Goal: Contribute content: Contribute content

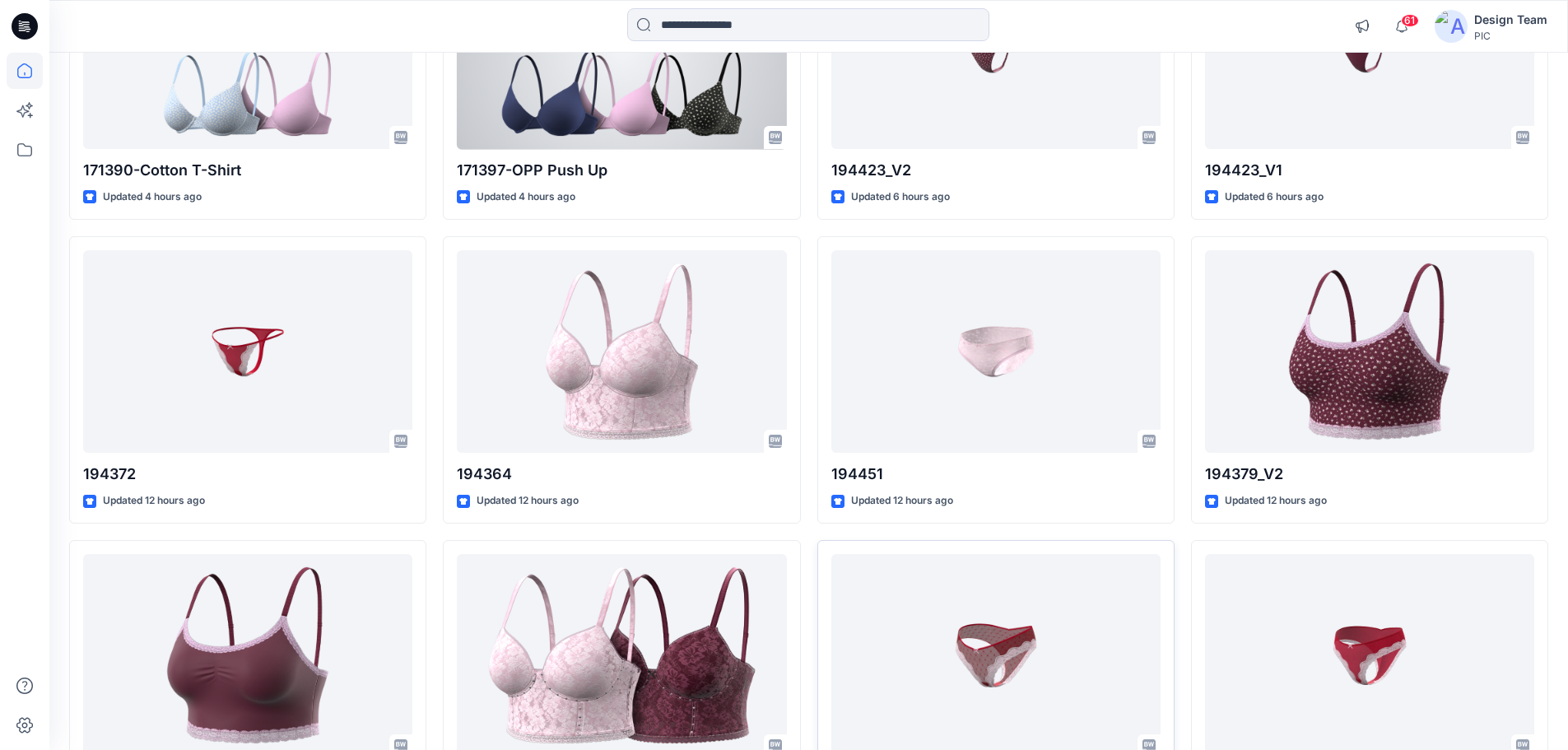
scroll to position [576, 0]
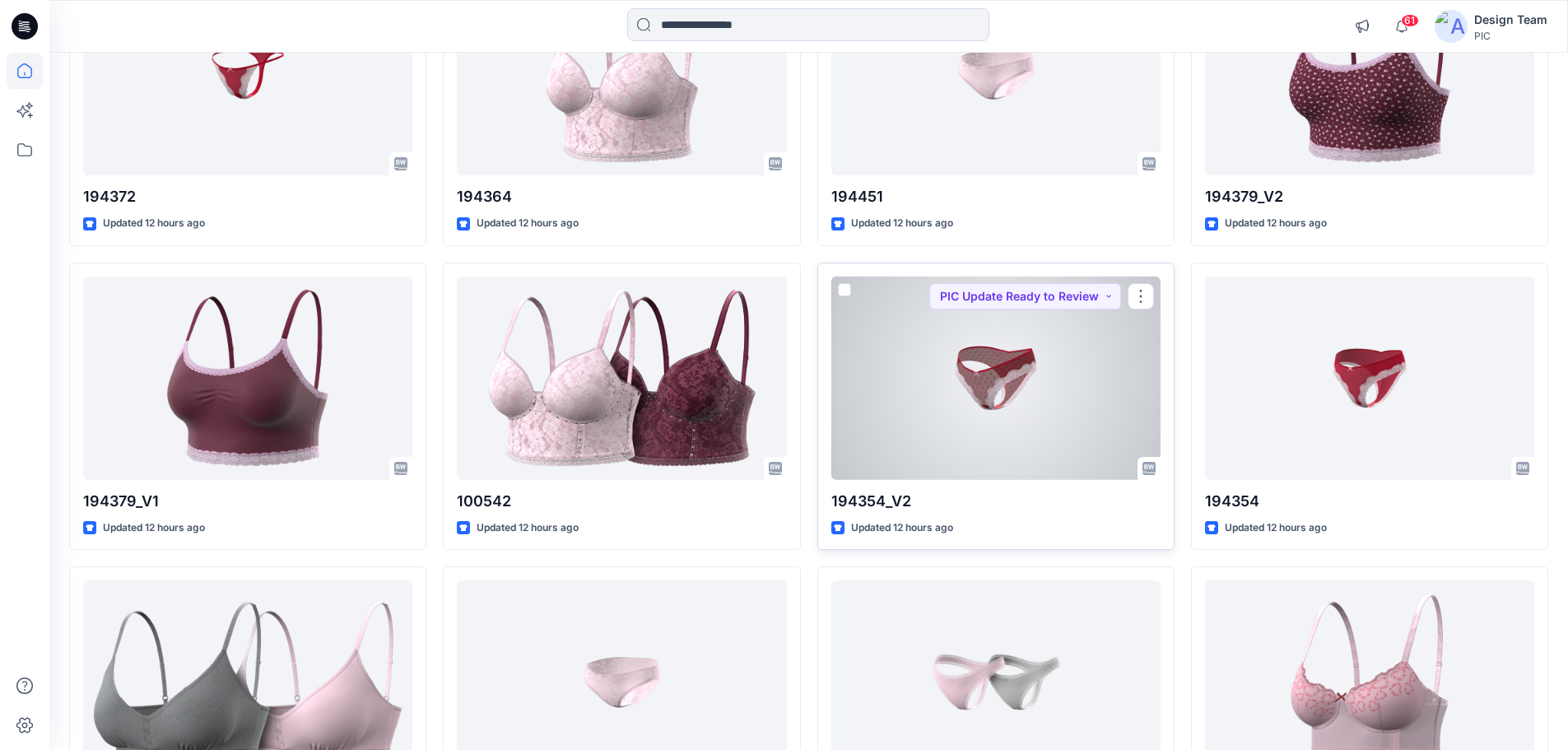
click at [966, 402] on div at bounding box center [996, 378] width 329 height 204
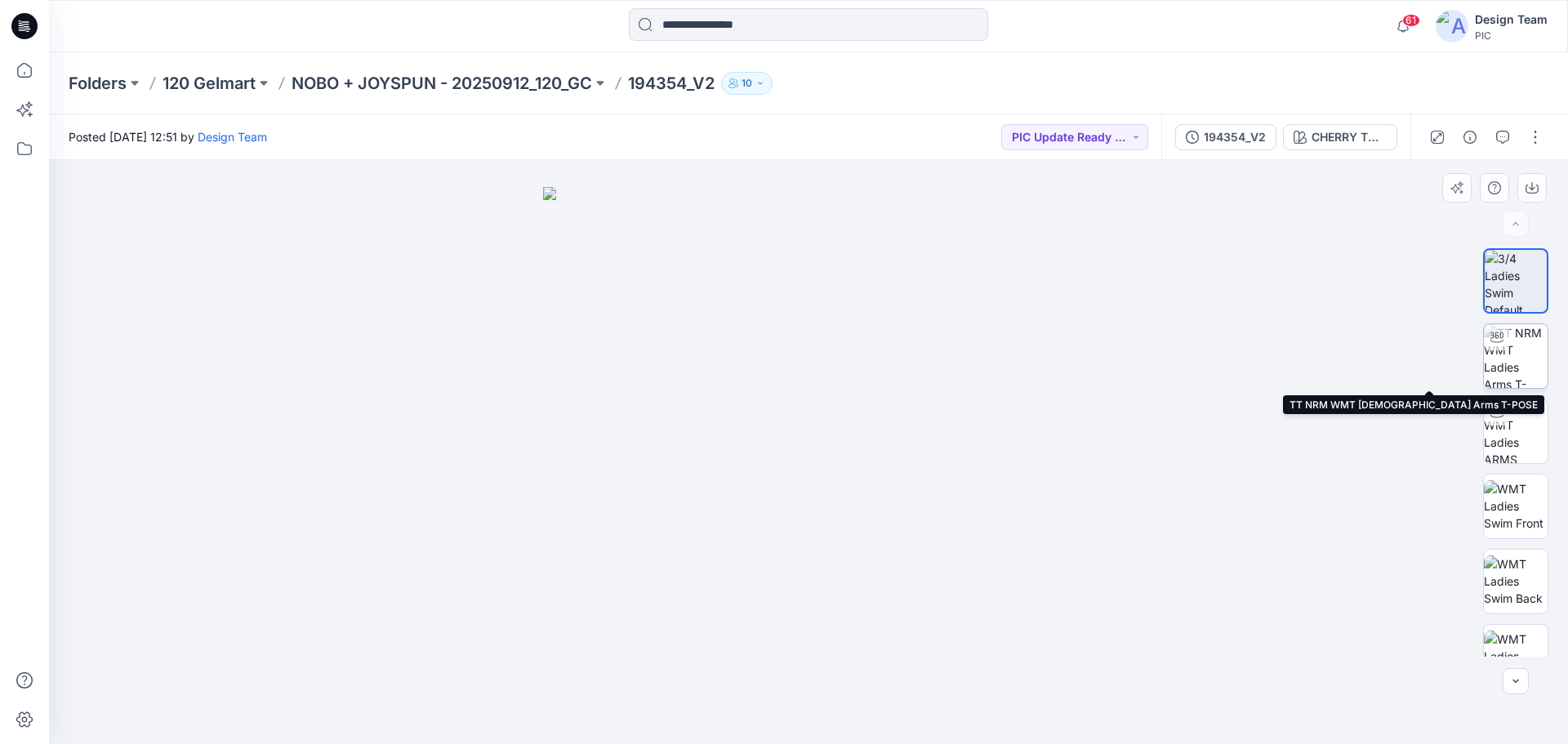
click at [1518, 354] on img at bounding box center [1516, 355] width 64 height 64
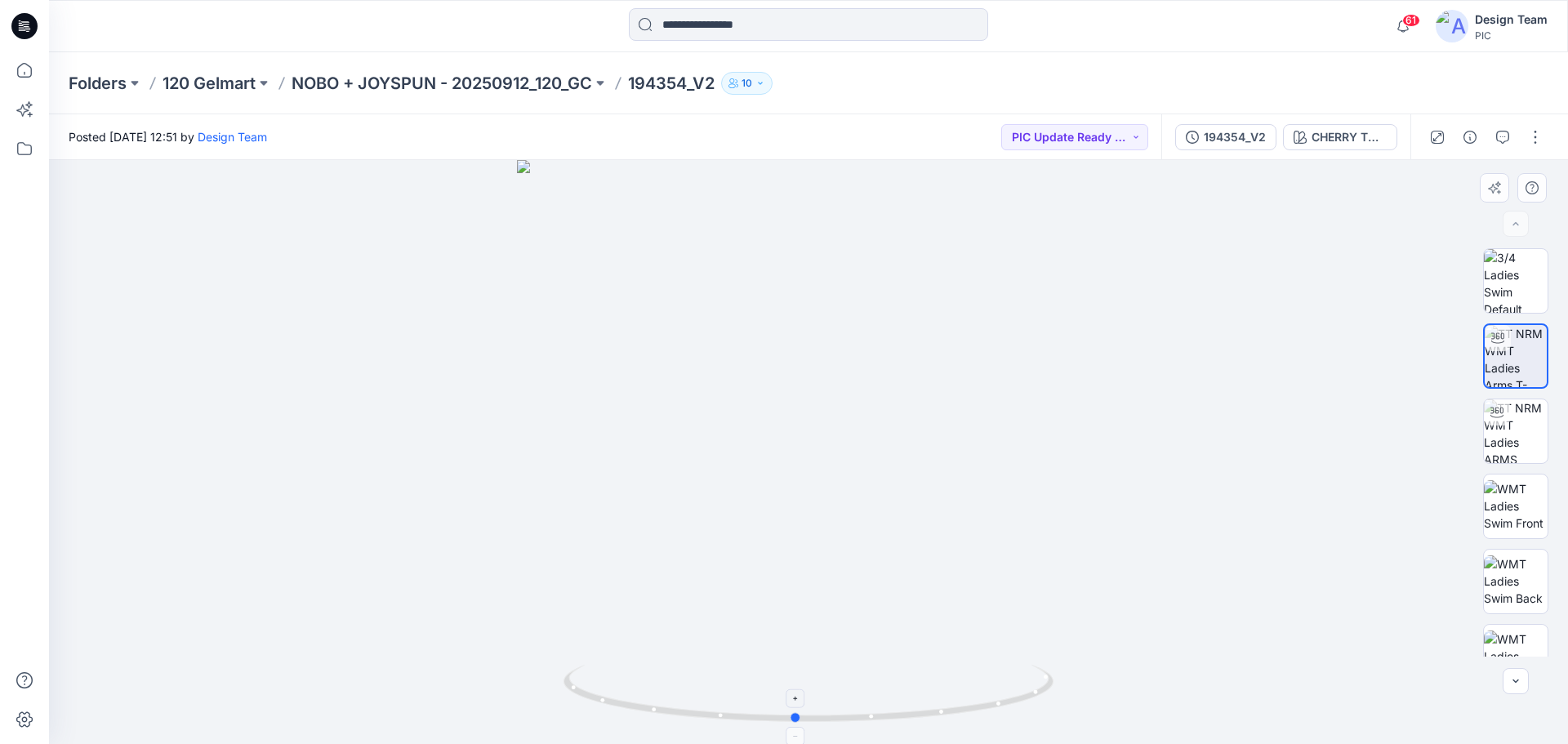
drag, startPoint x: 963, startPoint y: 712, endPoint x: 950, endPoint y: 711, distance: 13.0
click at [950, 711] on icon at bounding box center [811, 695] width 494 height 61
drag, startPoint x: 937, startPoint y: 712, endPoint x: 954, endPoint y: 712, distance: 17.0
click at [954, 712] on icon at bounding box center [811, 695] width 494 height 61
click at [941, 718] on icon at bounding box center [811, 695] width 494 height 61
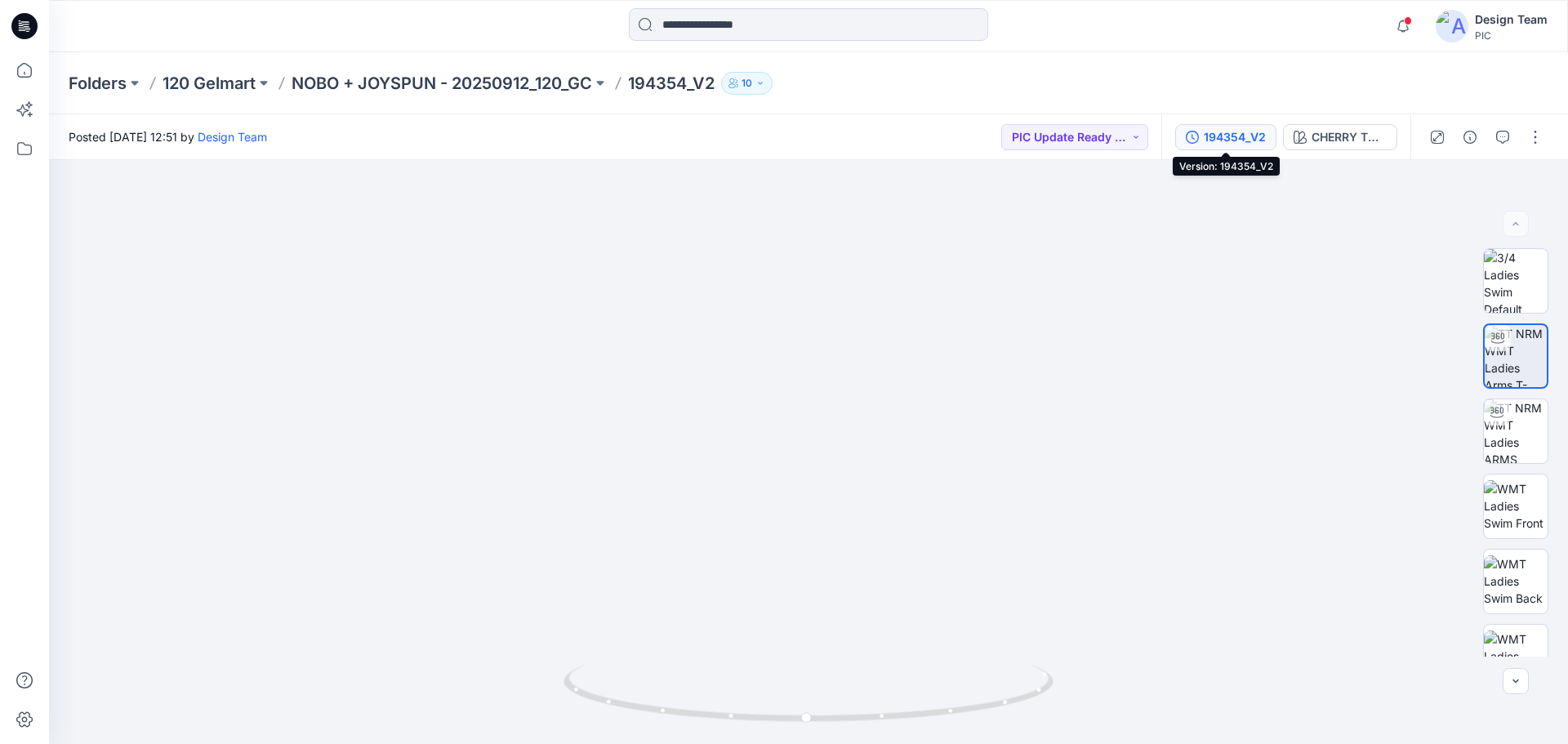
click at [1243, 142] on div "194354_V2" at bounding box center [1234, 137] width 62 height 18
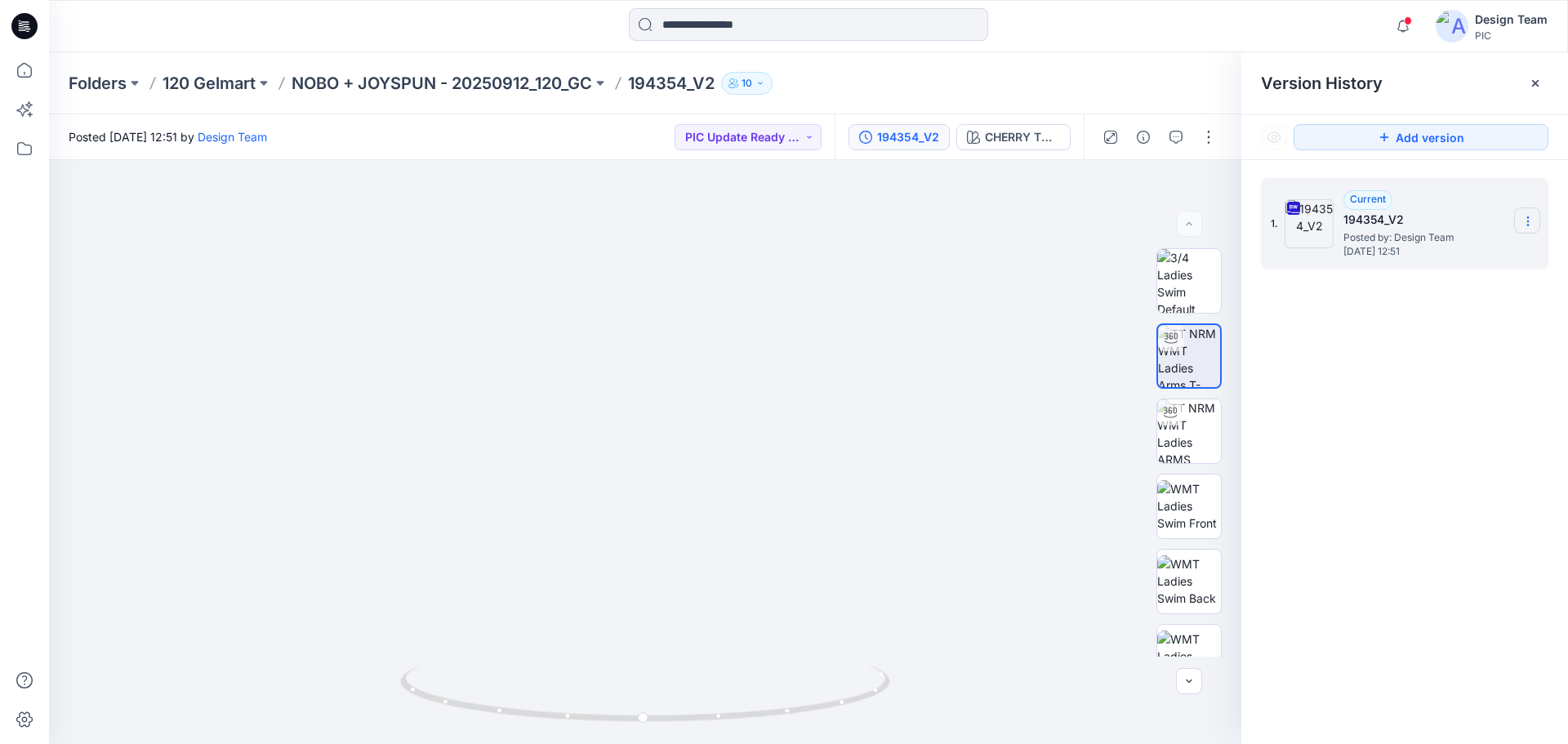
click at [1527, 216] on icon at bounding box center [1527, 221] width 13 height 13
click at [1425, 252] on span "Download Source BW File" at bounding box center [1445, 253] width 137 height 20
click at [473, 75] on p "NOBO + JOYSPUN - 20250912_120_GC" at bounding box center [441, 83] width 300 height 23
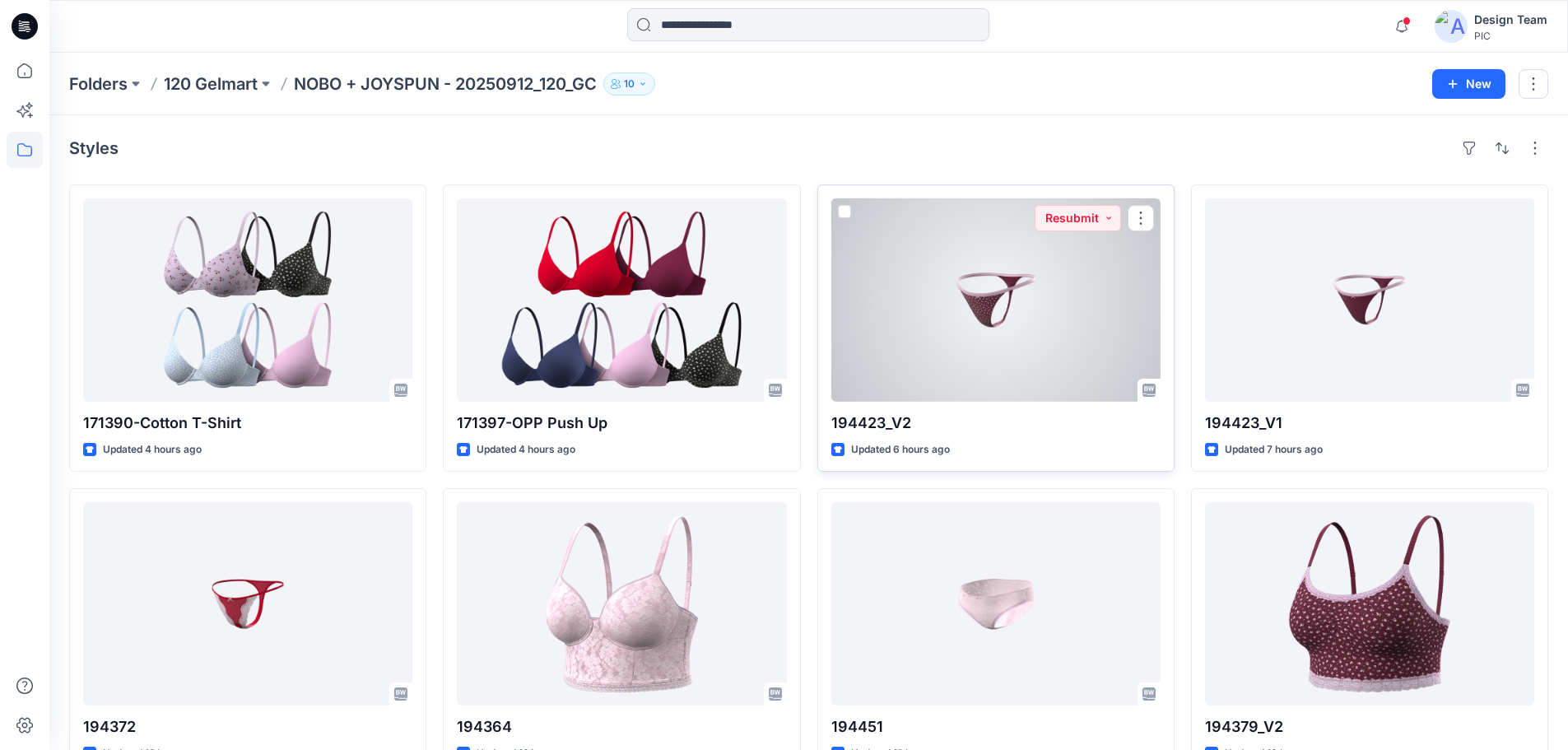
click at [1017, 325] on div at bounding box center [996, 300] width 329 height 204
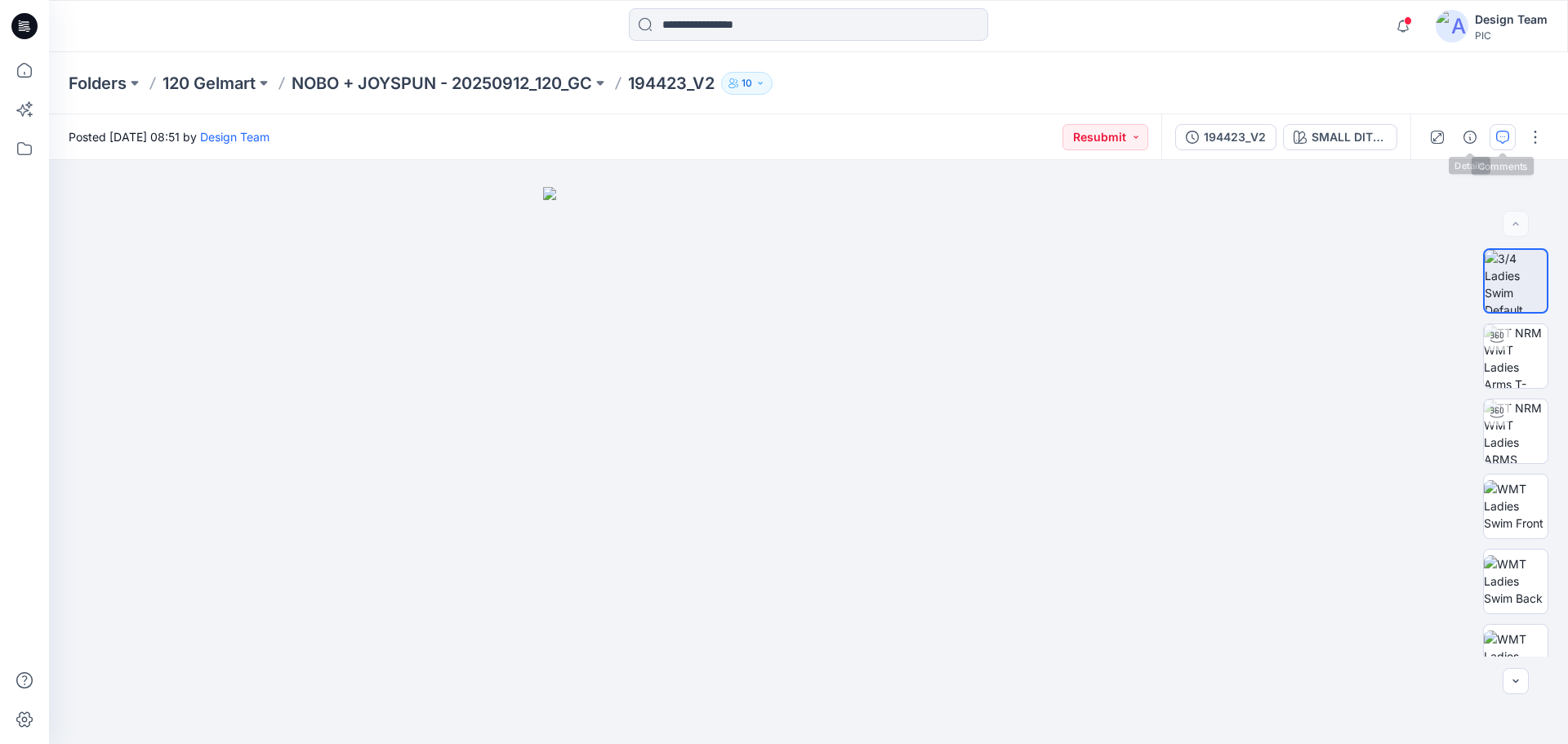
click at [1493, 131] on button "button" at bounding box center [1502, 137] width 26 height 26
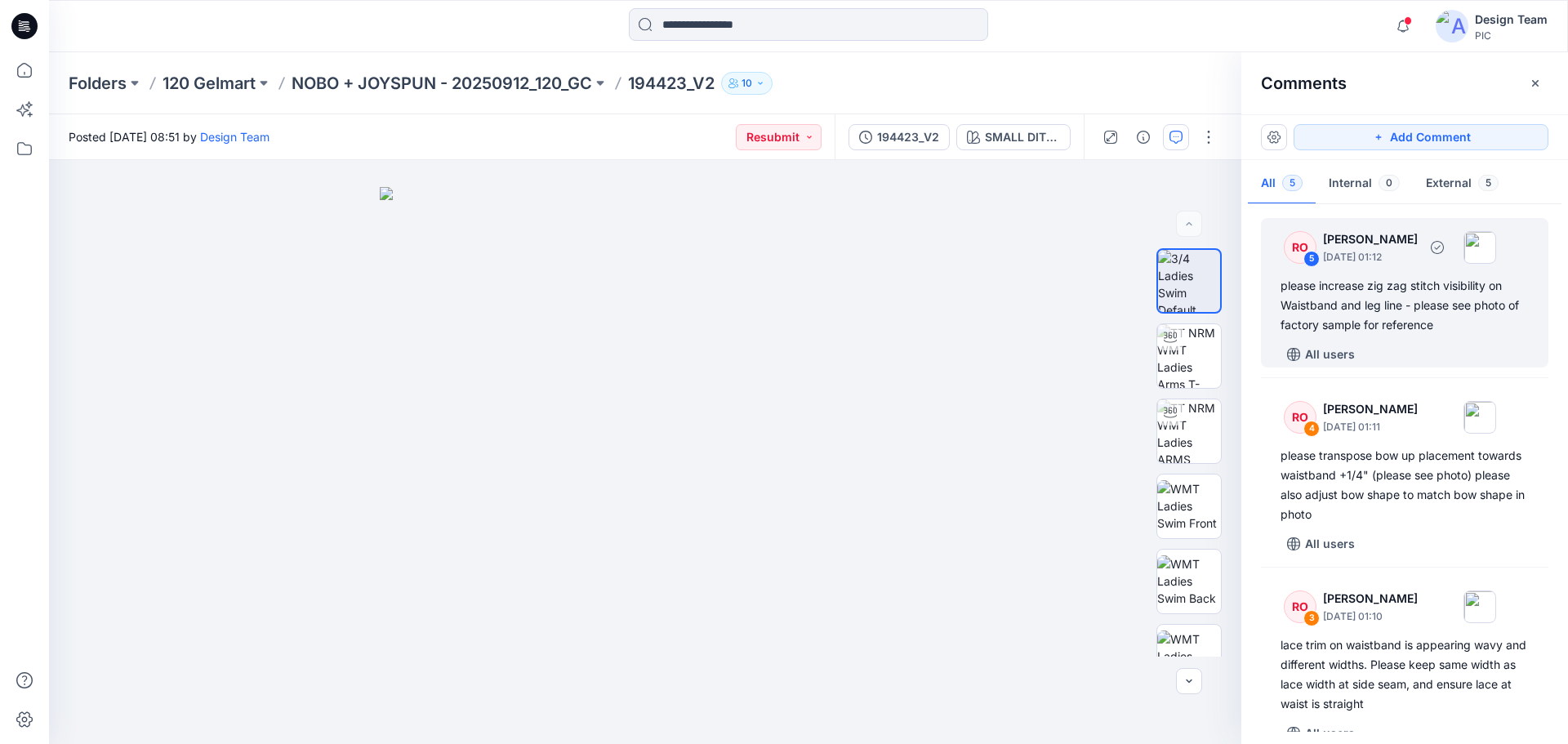
click at [1333, 301] on div "please increase zig zag stitch visibility on Waistband and leg line - please se…" at bounding box center [1404, 305] width 248 height 59
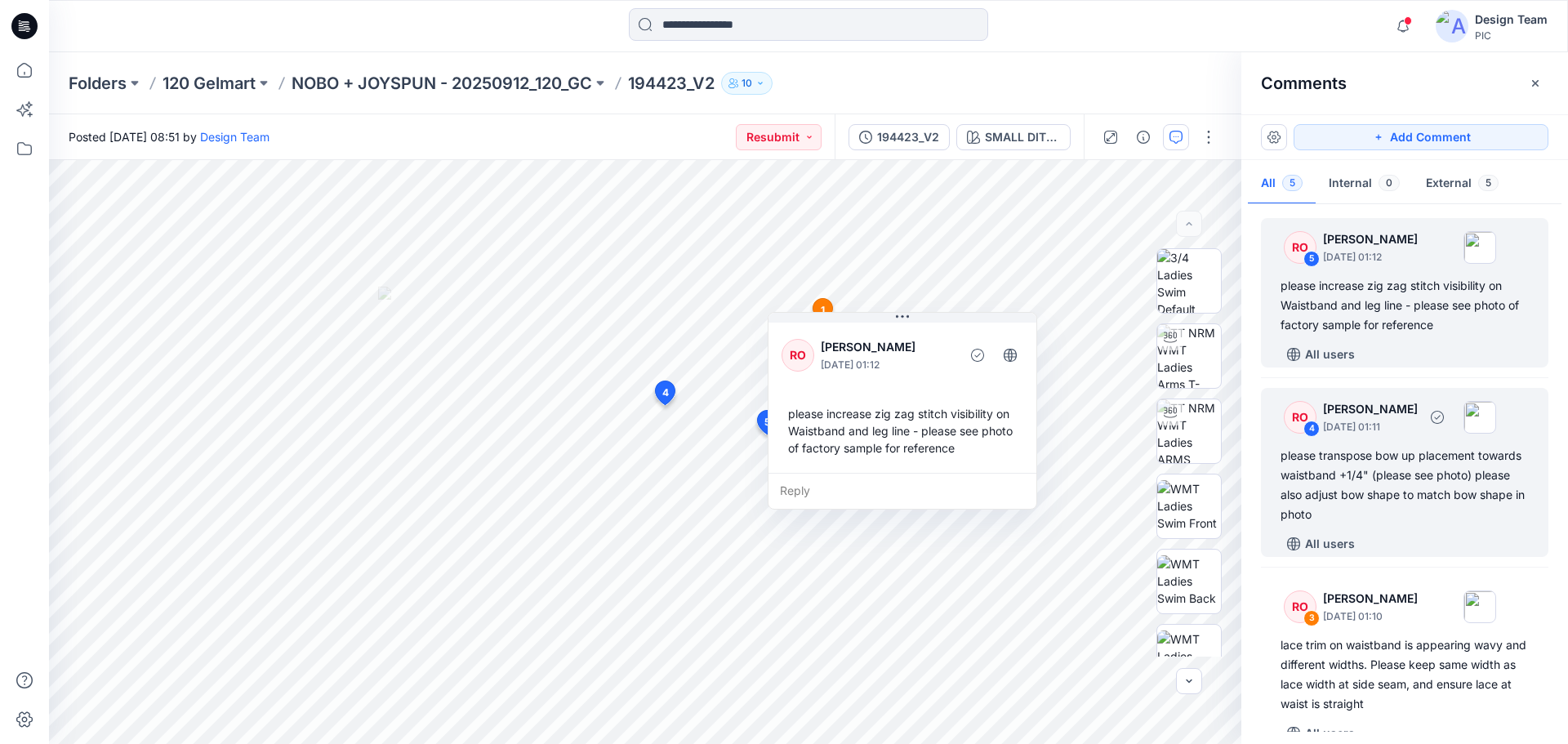
click at [1414, 473] on div "please transpose bow up placement towards waistband +1/4" (please see photo) pl…" at bounding box center [1404, 484] width 248 height 78
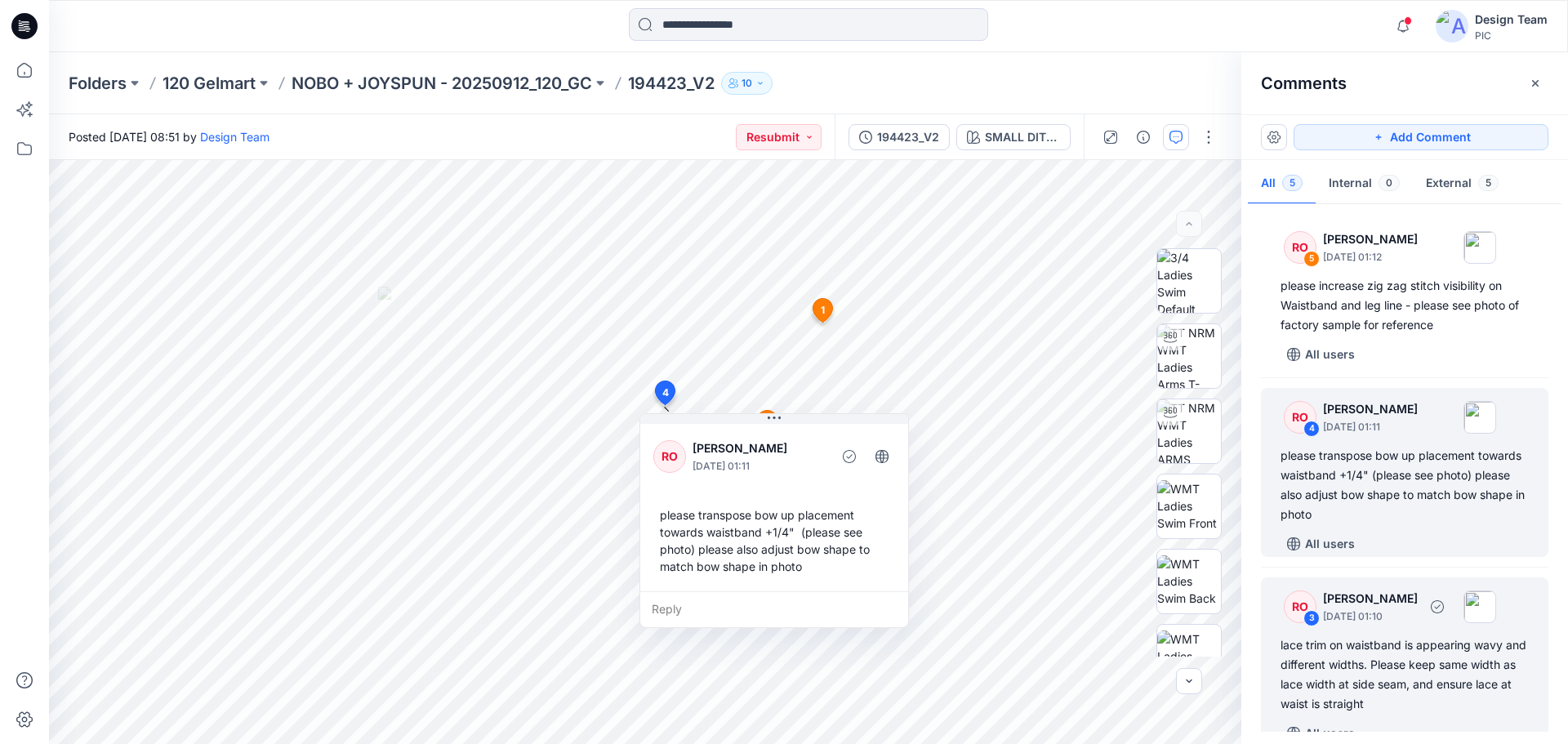
scroll to position [82, 0]
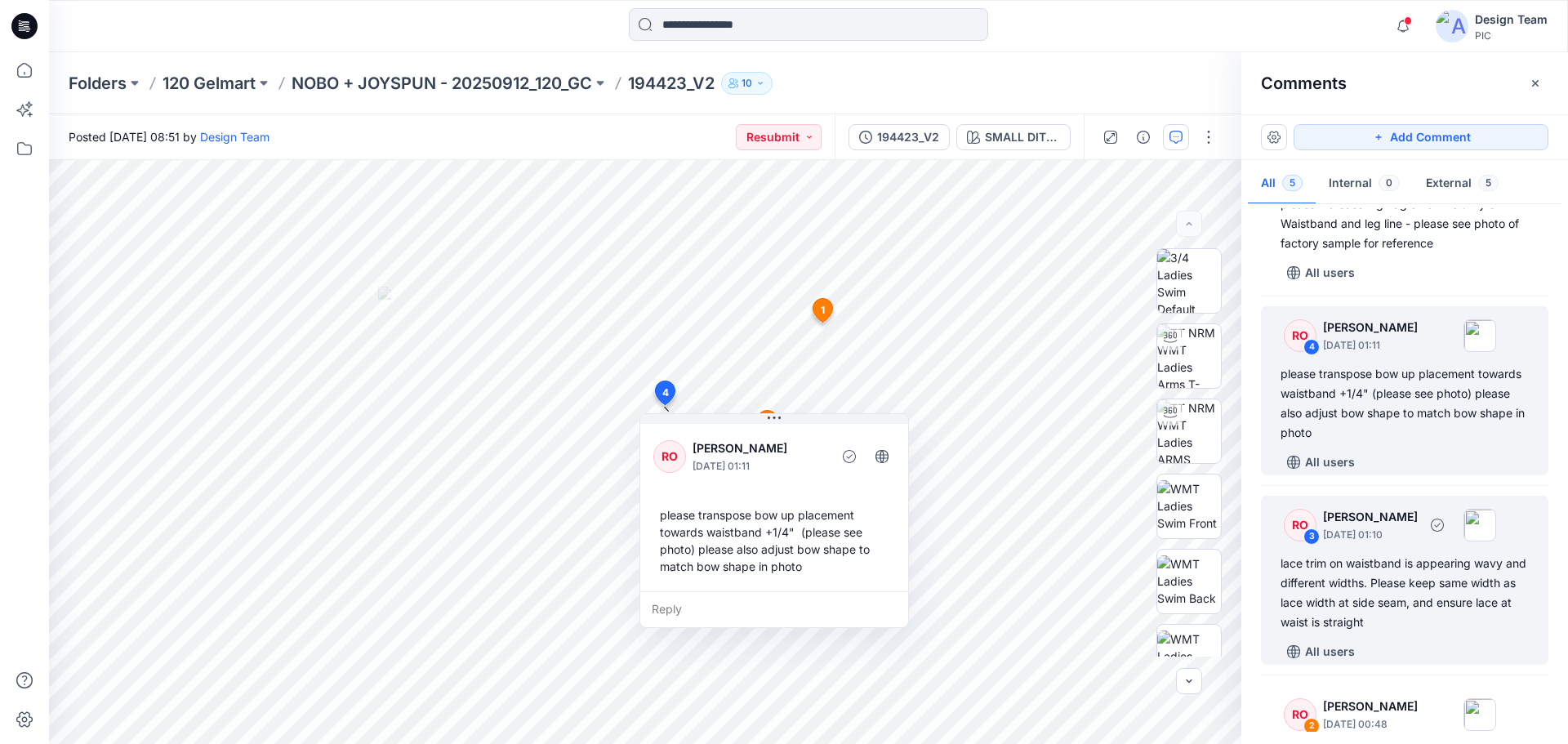
click at [1398, 582] on div "lace trim on waistband is appearing wavy and different widths. Please keep same…" at bounding box center [1404, 592] width 248 height 78
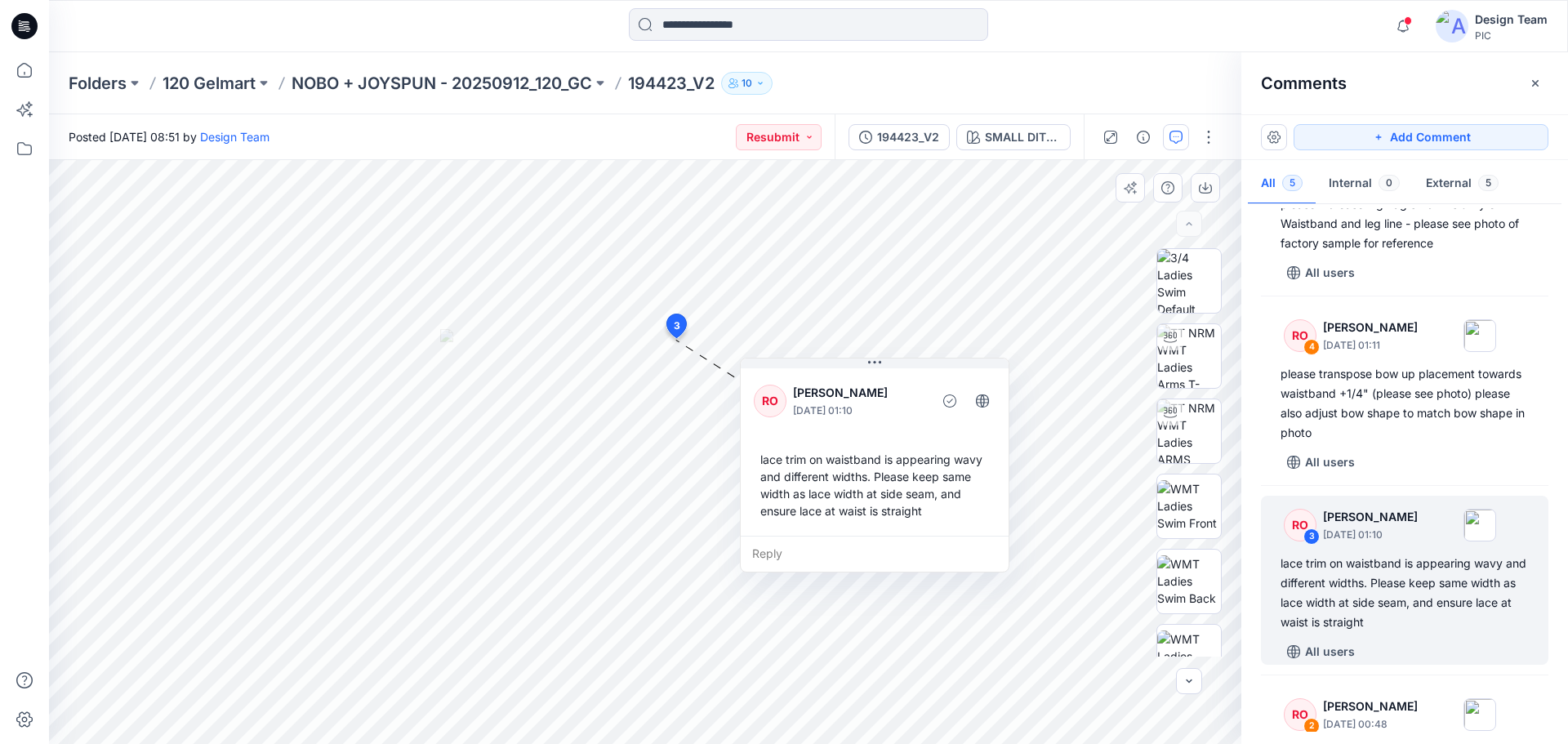
drag, startPoint x: 788, startPoint y: 374, endPoint x: 876, endPoint y: 385, distance: 88.7
click at [876, 385] on p "[PERSON_NAME]" at bounding box center [860, 393] width 134 height 20
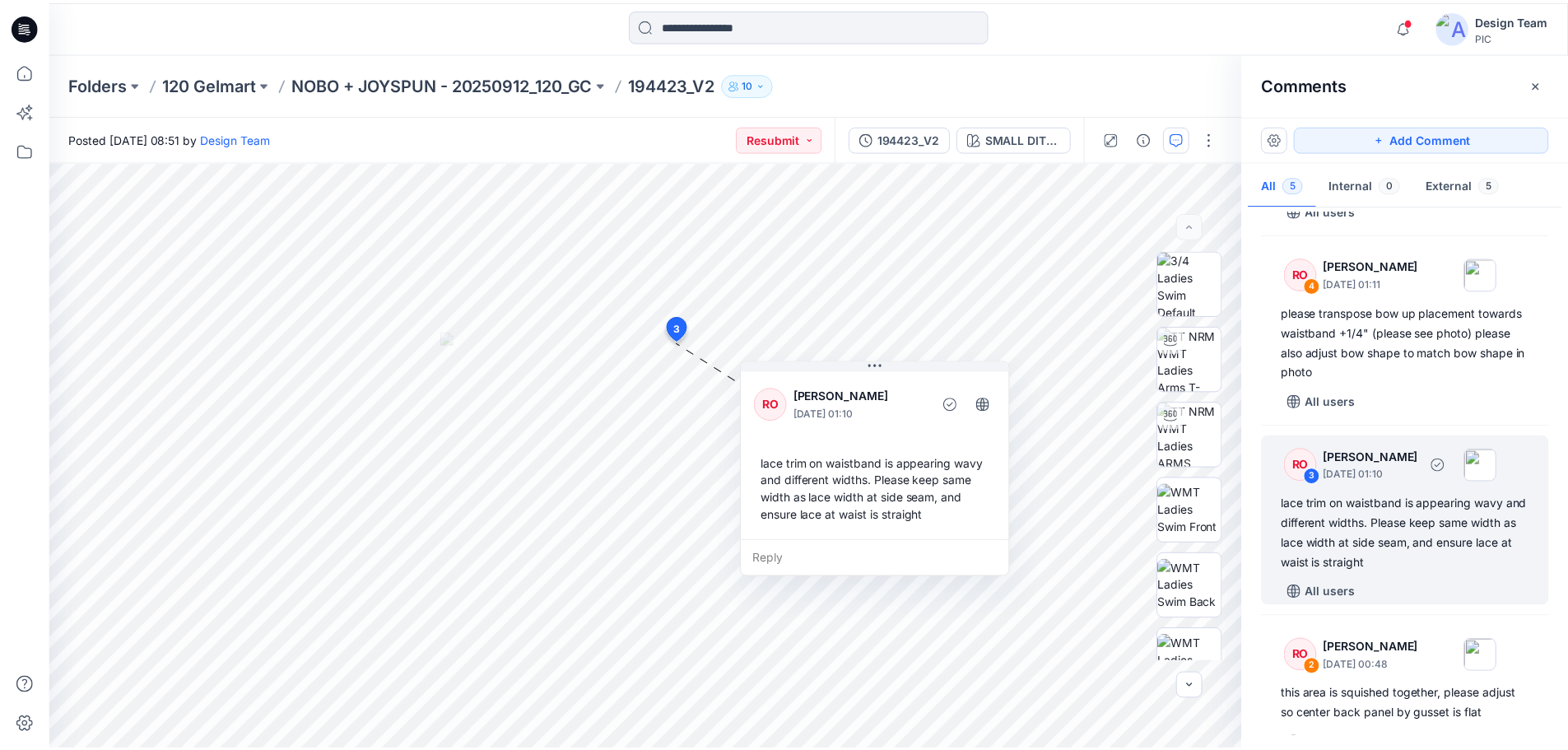
scroll to position [347, 0]
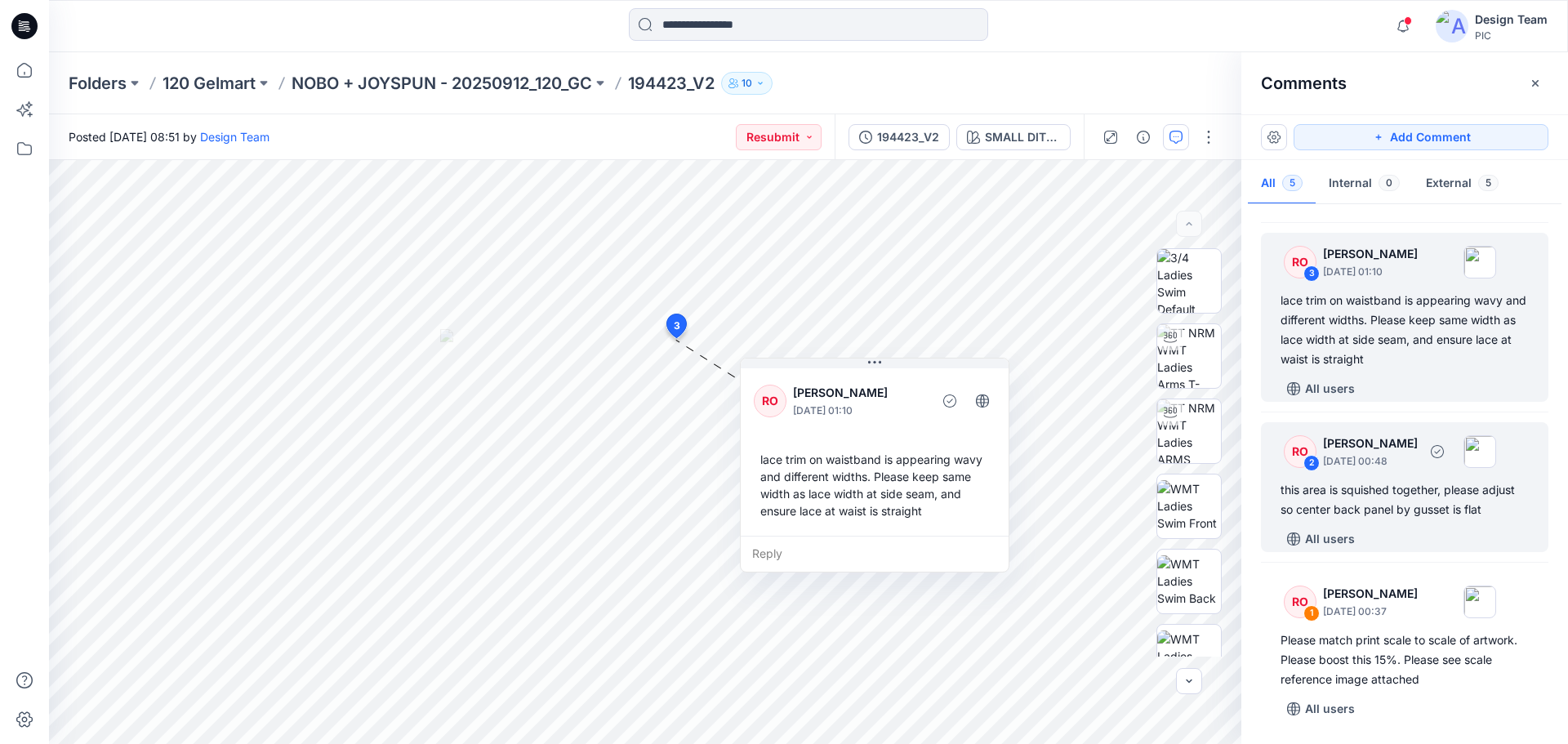
click at [1365, 506] on div "this area is squished together, please adjust so center back panel by gusset is…" at bounding box center [1404, 499] width 248 height 39
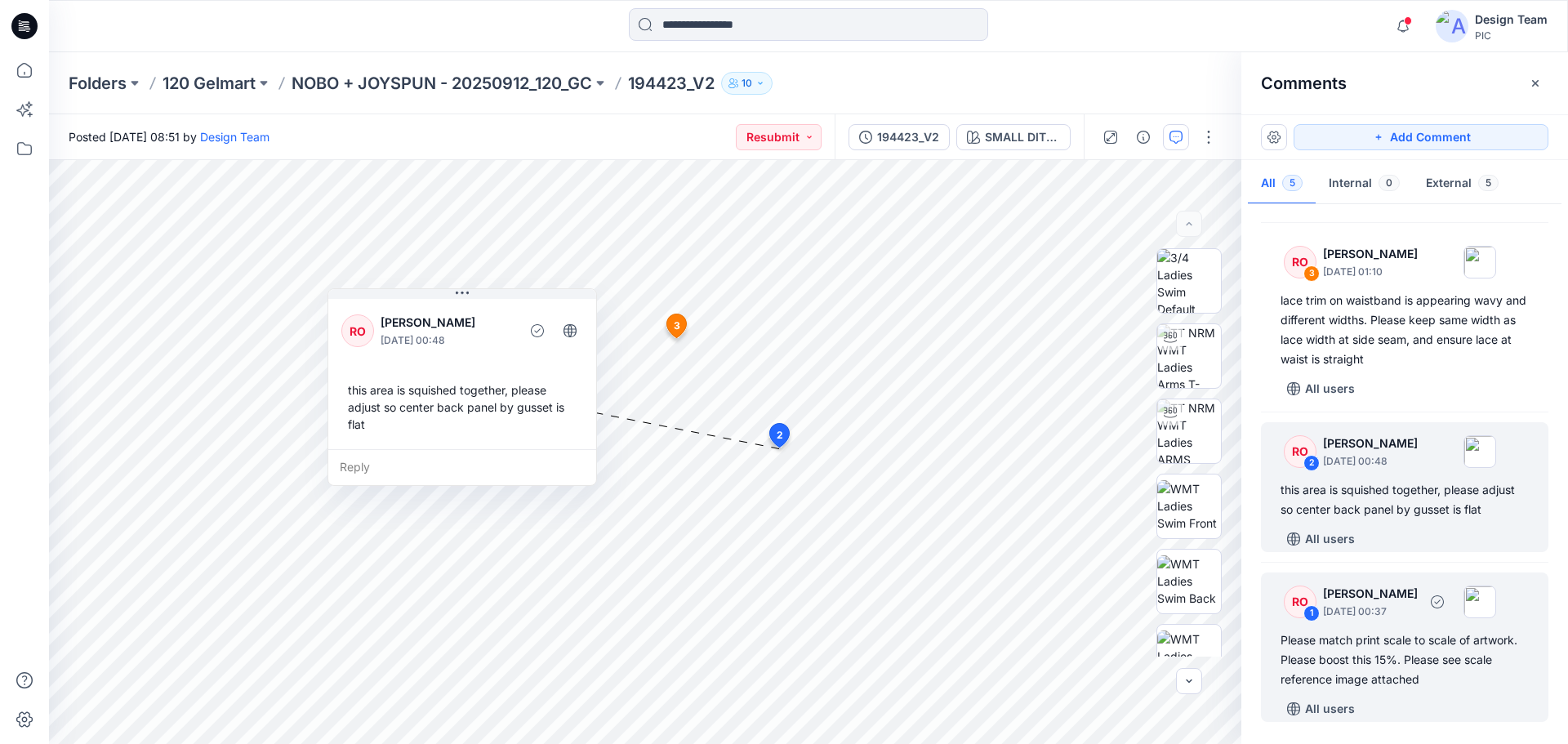
click at [1393, 666] on div "Please match print scale to scale of artwork. Please boost this 15%. Please see…" at bounding box center [1404, 659] width 248 height 59
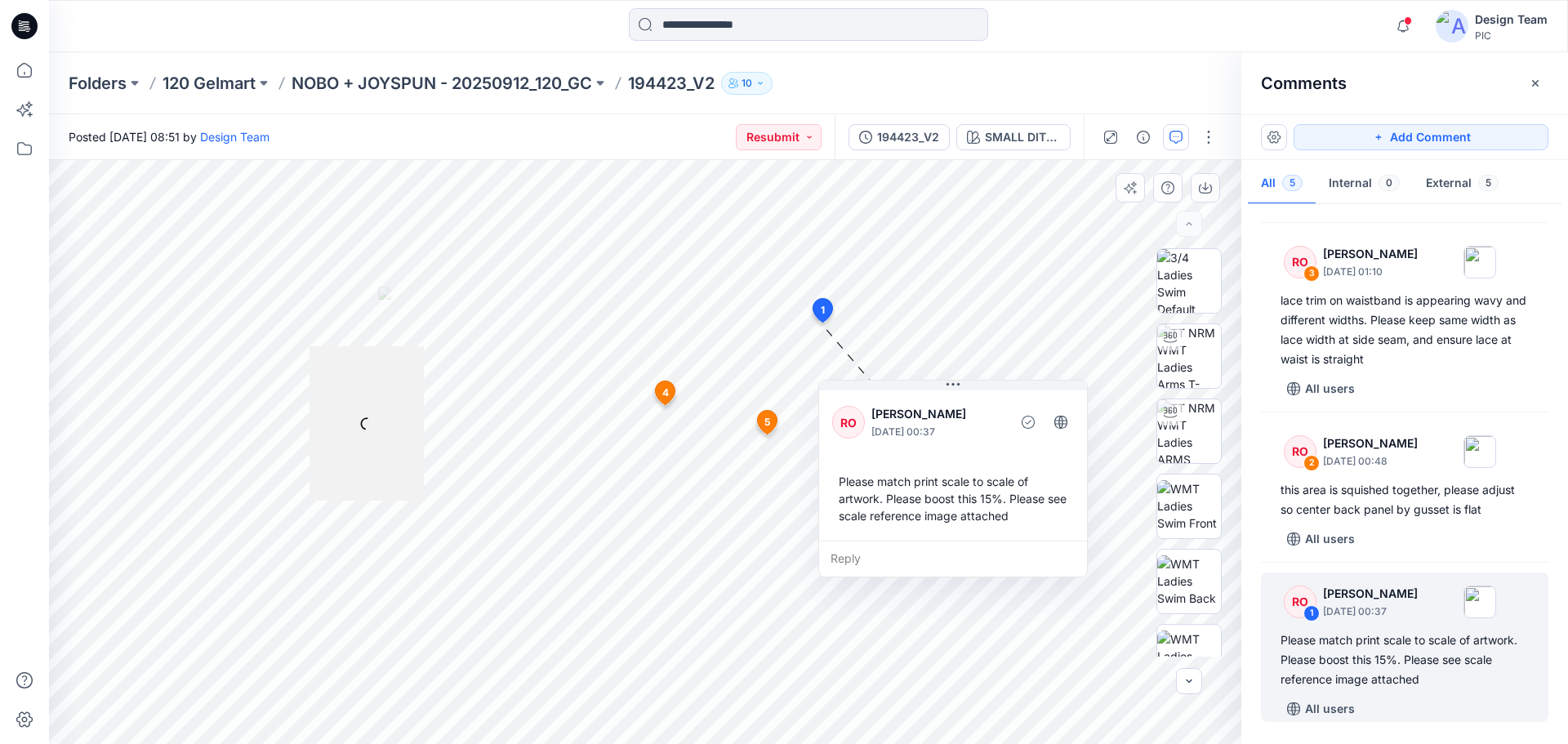
drag, startPoint x: 581, startPoint y: 357, endPoint x: 954, endPoint y: 410, distance: 376.7
click at [954, 410] on p "[PERSON_NAME]" at bounding box center [938, 414] width 134 height 20
click at [516, 81] on p "NOBO + JOYSPUN - 20250912_120_GC" at bounding box center [441, 83] width 300 height 23
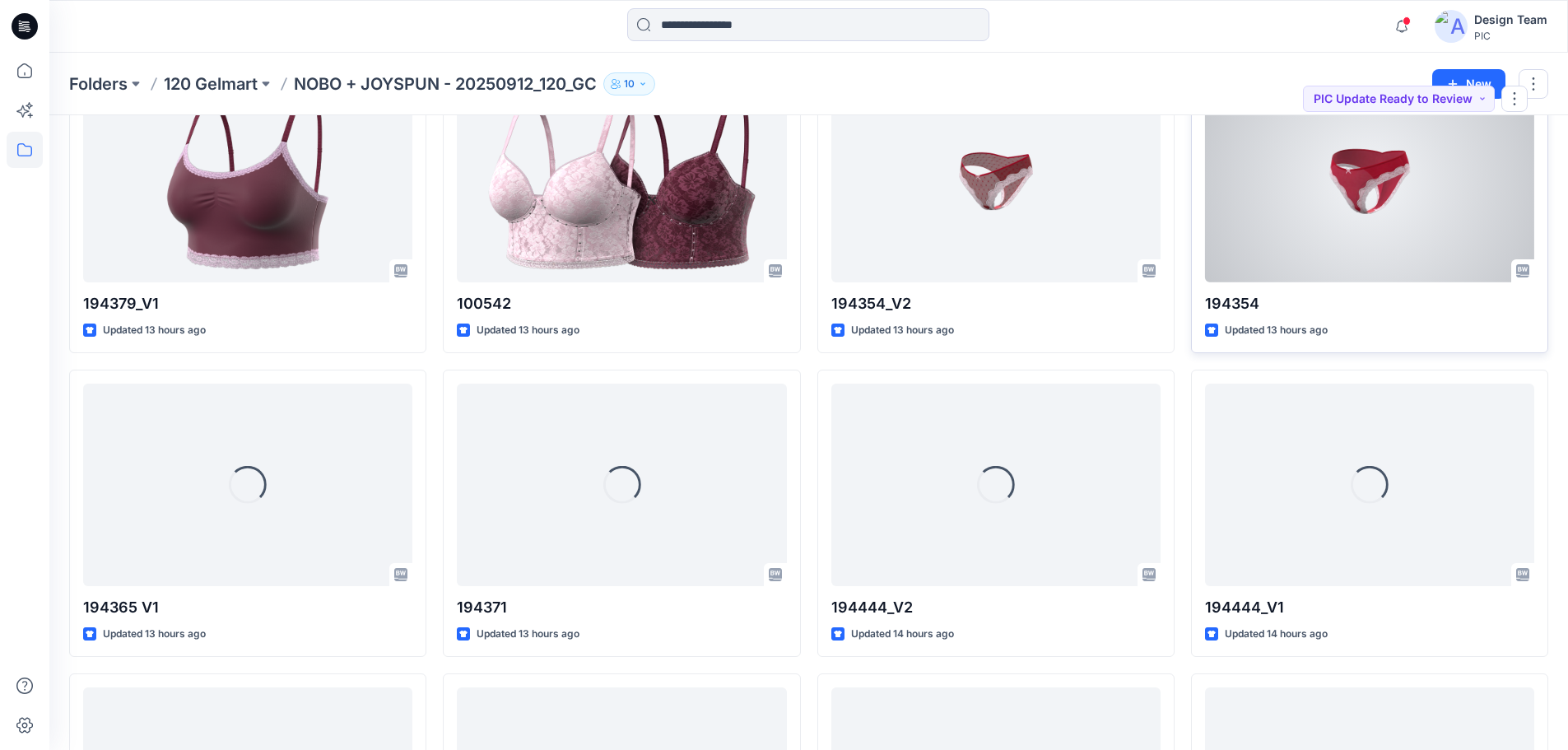
scroll to position [738, 0]
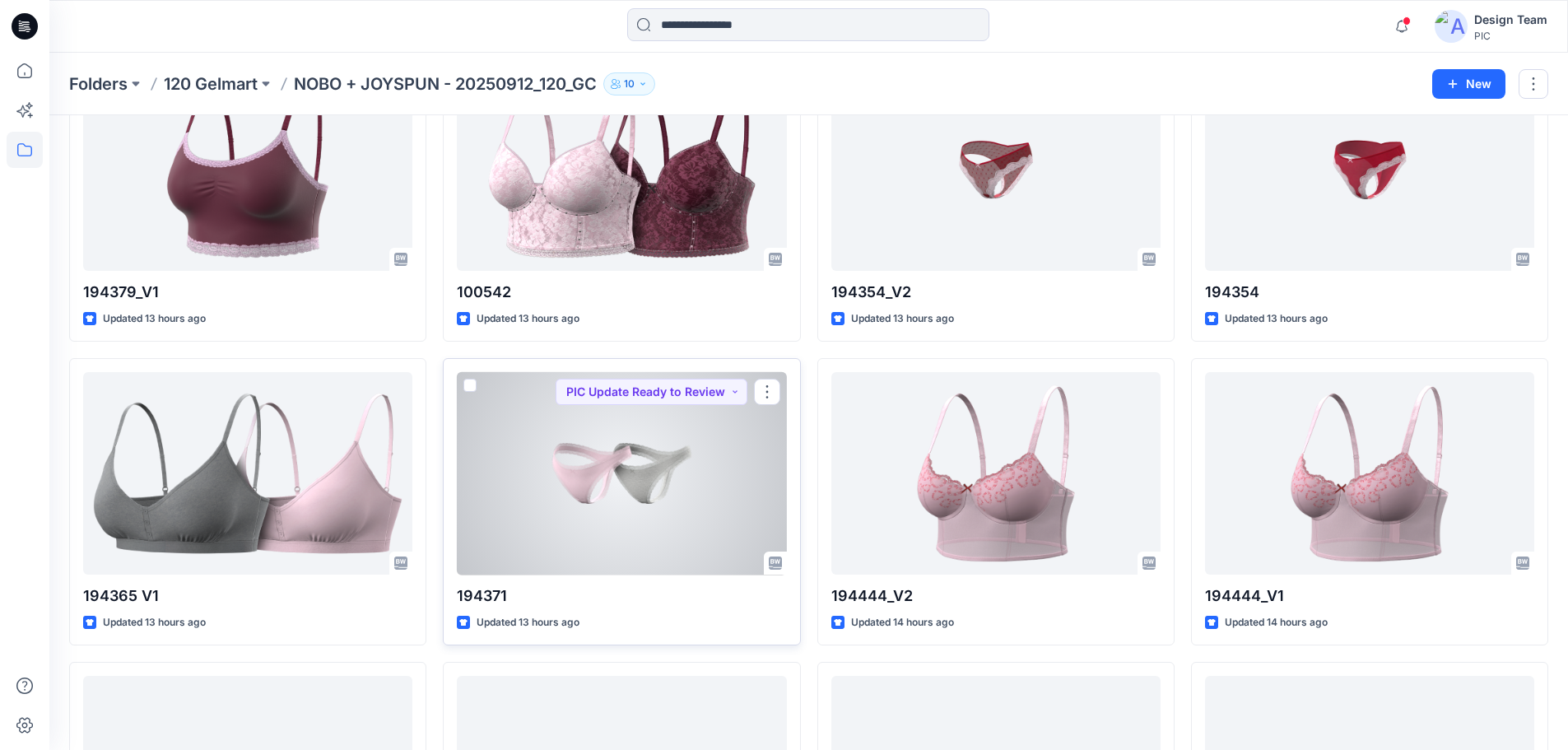
click at [594, 529] on div at bounding box center [621, 474] width 329 height 204
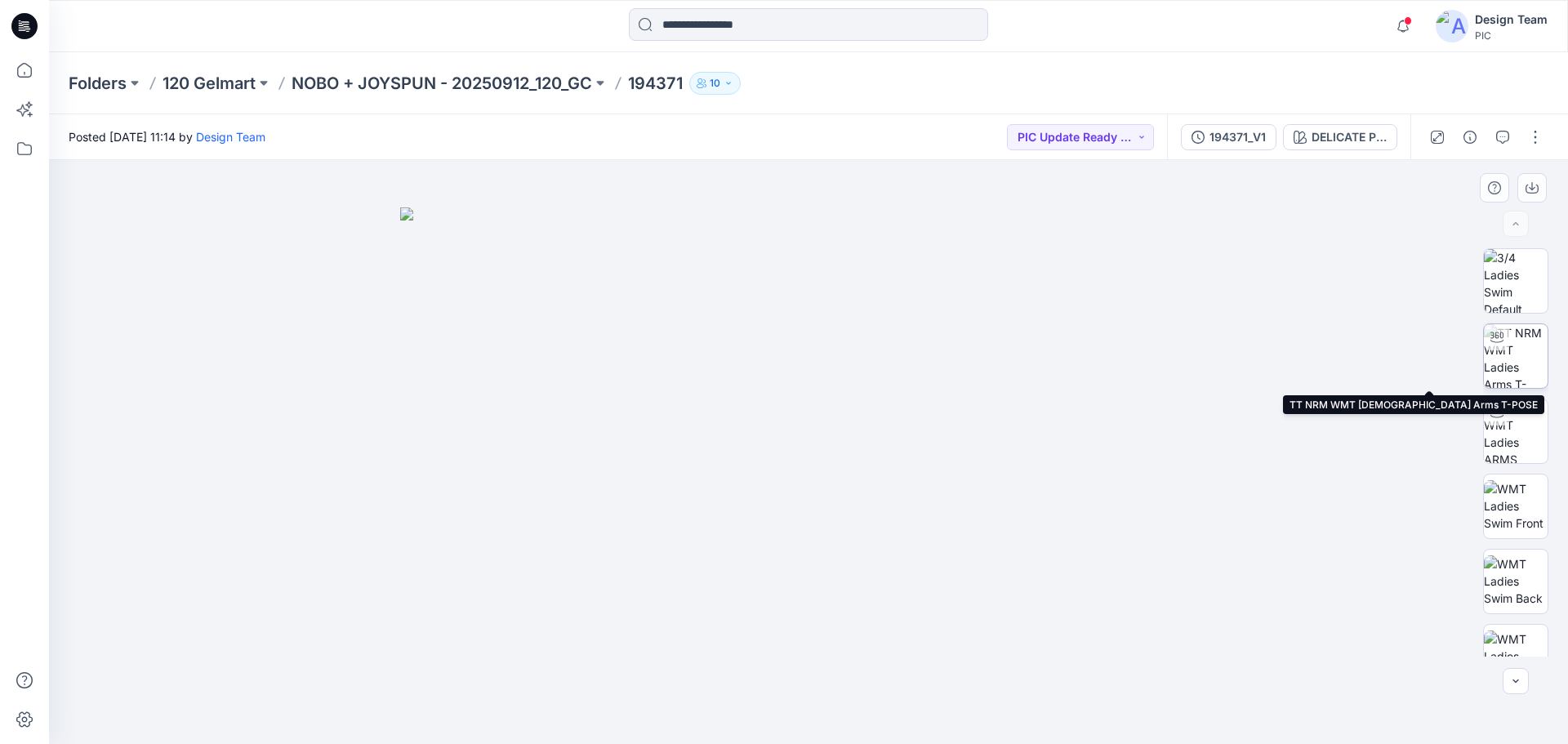
click at [1508, 358] on img at bounding box center [1516, 355] width 64 height 64
drag, startPoint x: 881, startPoint y: 624, endPoint x: 849, endPoint y: 432, distance: 194.6
drag, startPoint x: 1015, startPoint y: 708, endPoint x: 426, endPoint y: 606, distance: 597.8
click at [426, 606] on div at bounding box center [808, 451] width 1519 height 583
drag, startPoint x: 682, startPoint y: 714, endPoint x: 777, endPoint y: 732, distance: 96.7
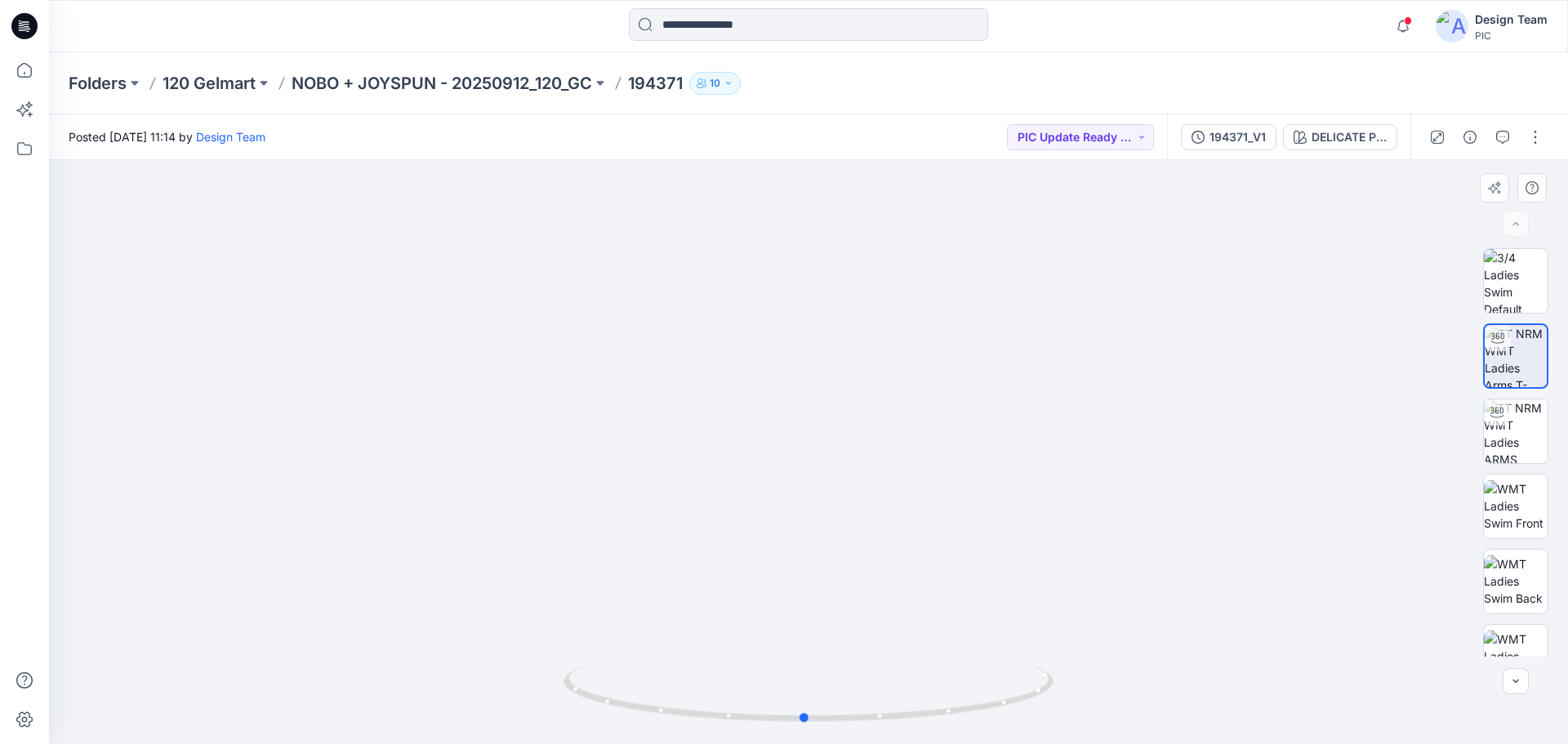
click at [777, 732] on div at bounding box center [808, 703] width 490 height 82
drag, startPoint x: 1003, startPoint y: 709, endPoint x: 1046, endPoint y: 693, distance: 45.9
click at [1046, 693] on icon at bounding box center [811, 695] width 494 height 61
click at [1519, 437] on img at bounding box center [1516, 431] width 64 height 64
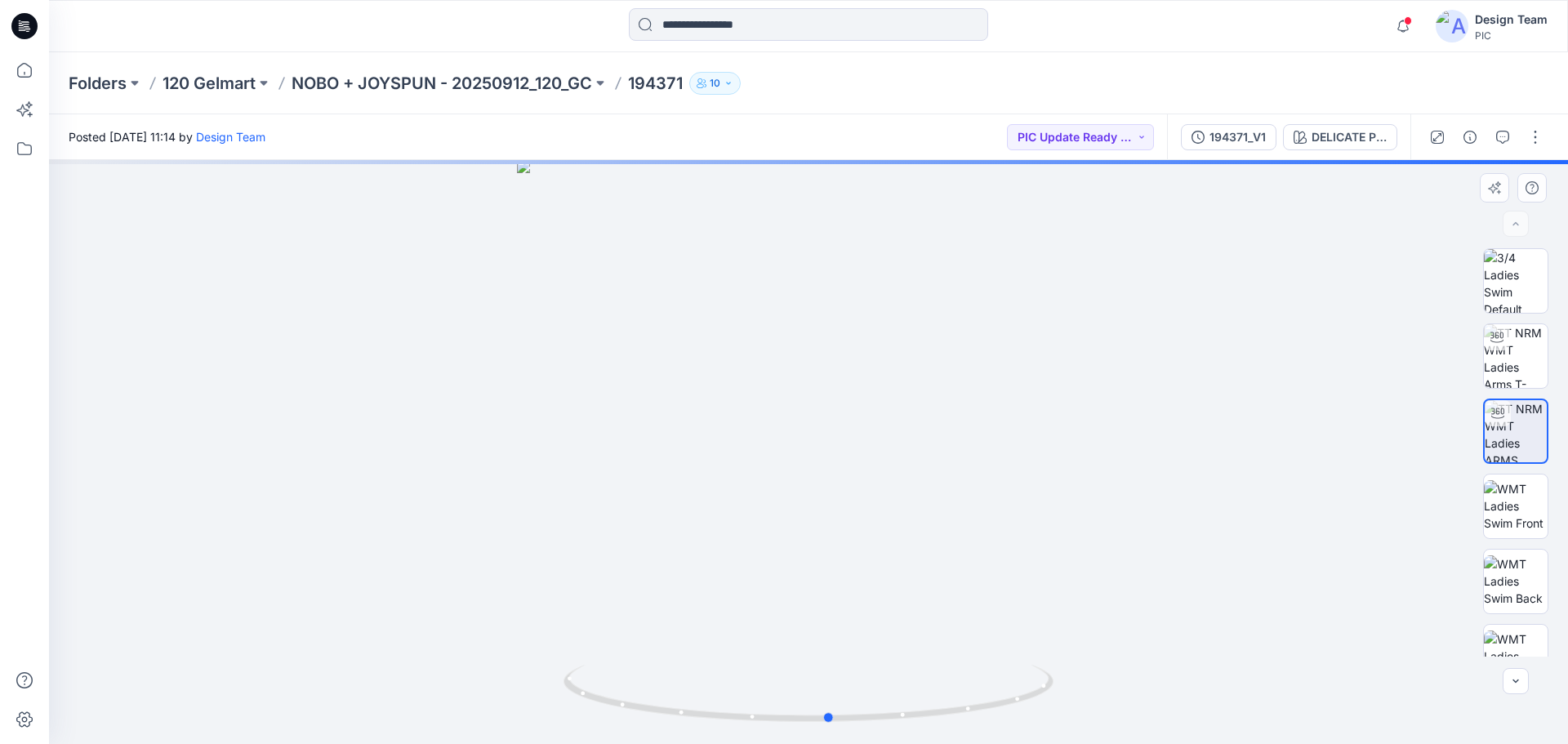
drag, startPoint x: 1017, startPoint y: 695, endPoint x: 1296, endPoint y: 689, distance: 279.1
click at [1043, 709] on icon at bounding box center [811, 695] width 494 height 61
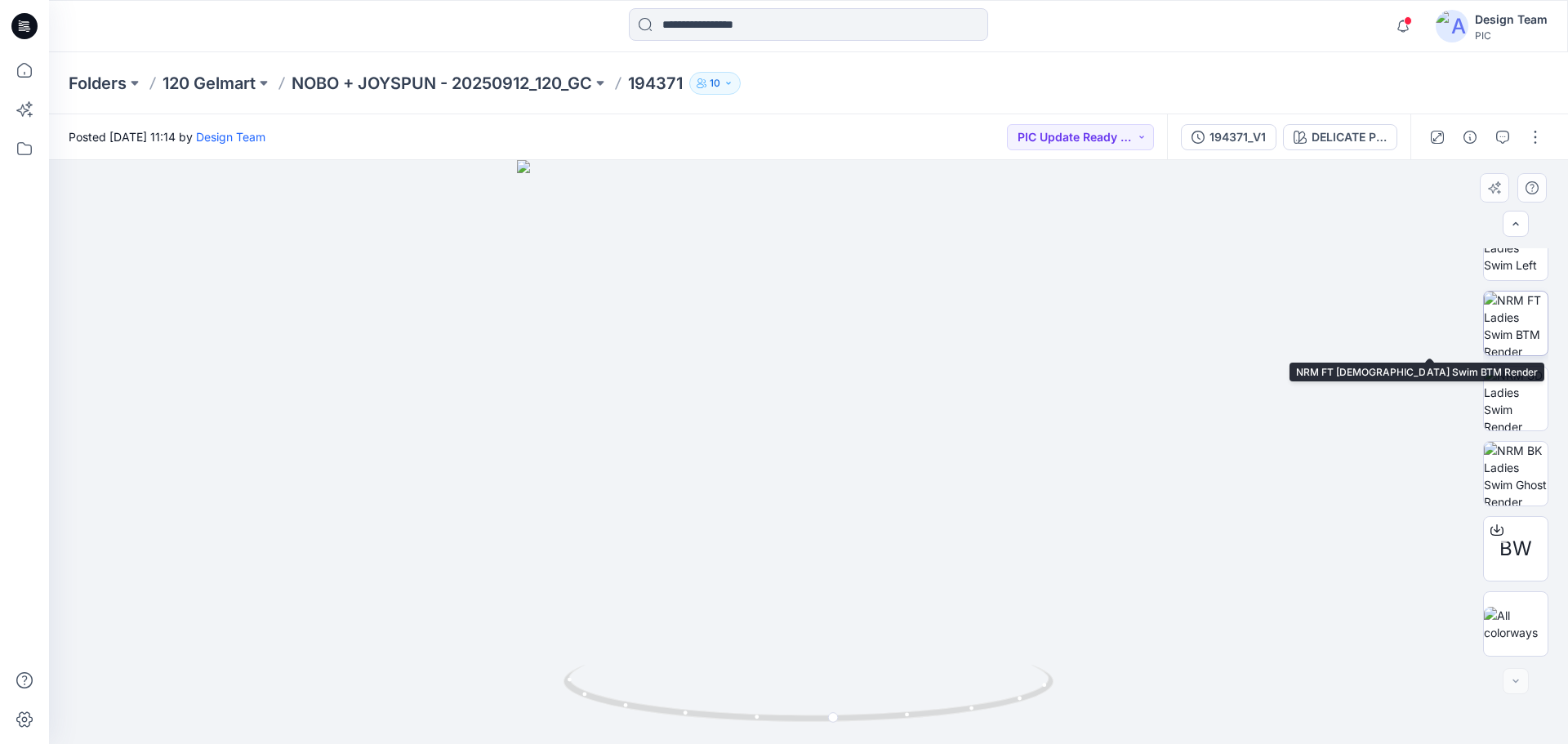
click at [1519, 324] on img at bounding box center [1516, 323] width 64 height 64
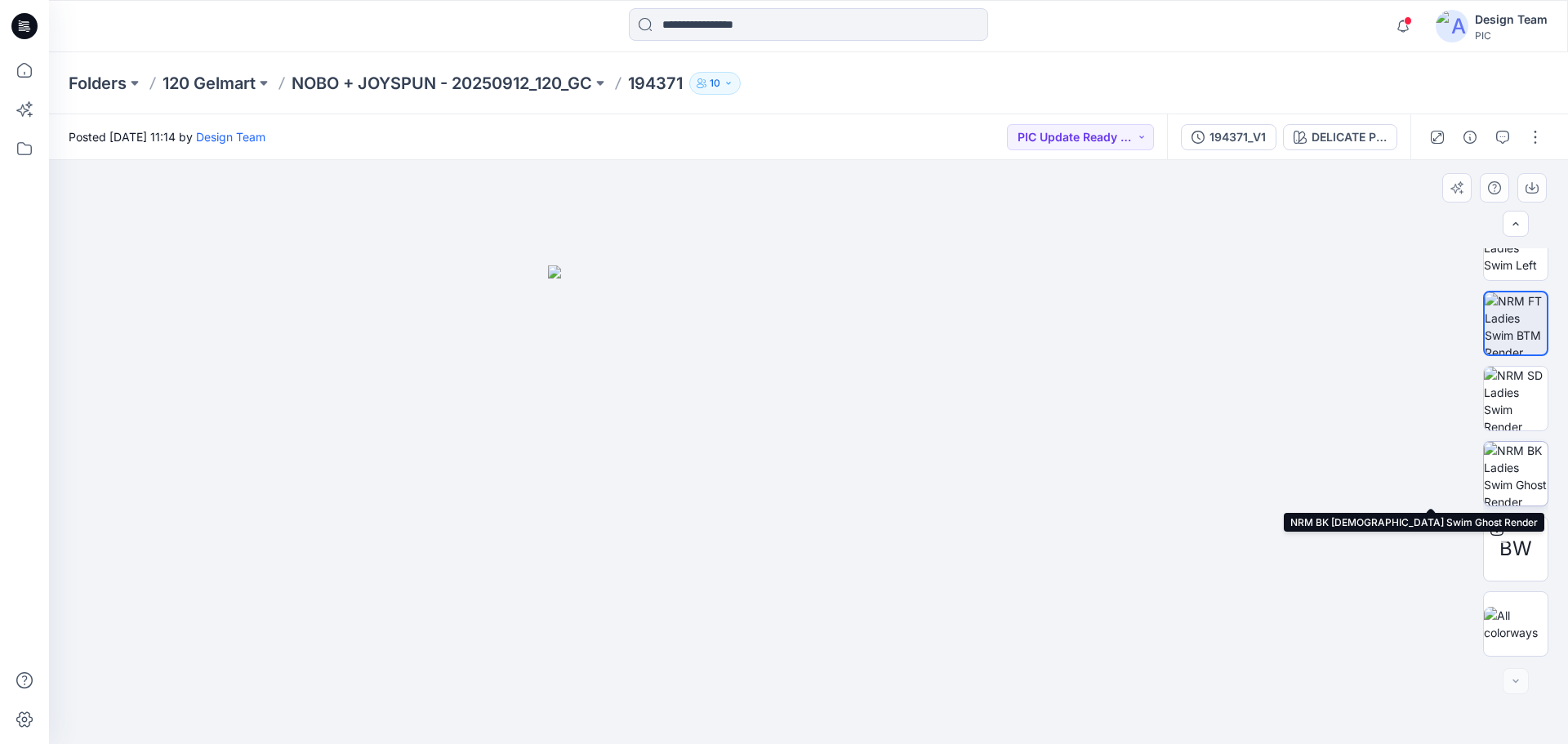
click at [1527, 460] on img at bounding box center [1516, 473] width 64 height 64
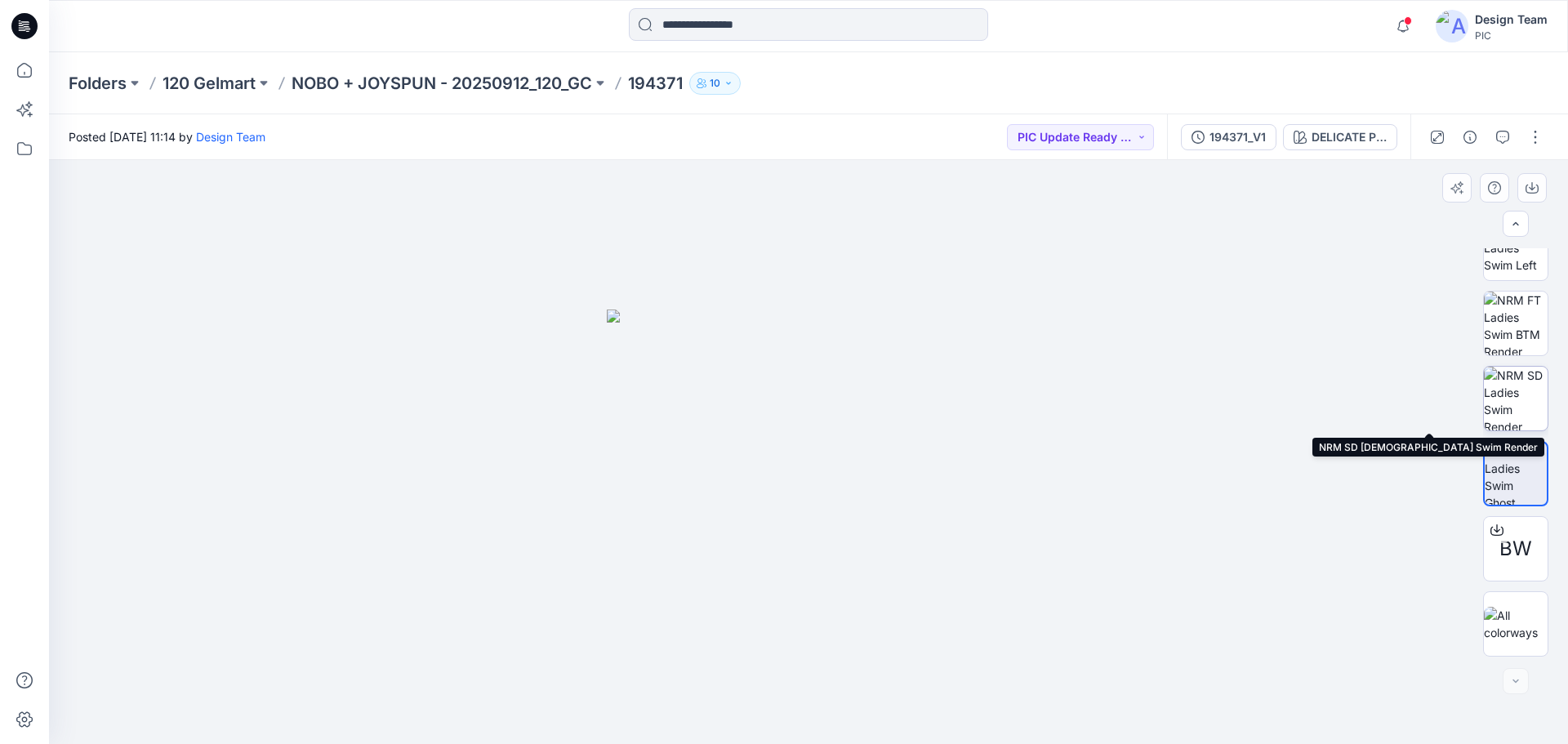
click at [1519, 394] on img at bounding box center [1516, 398] width 64 height 64
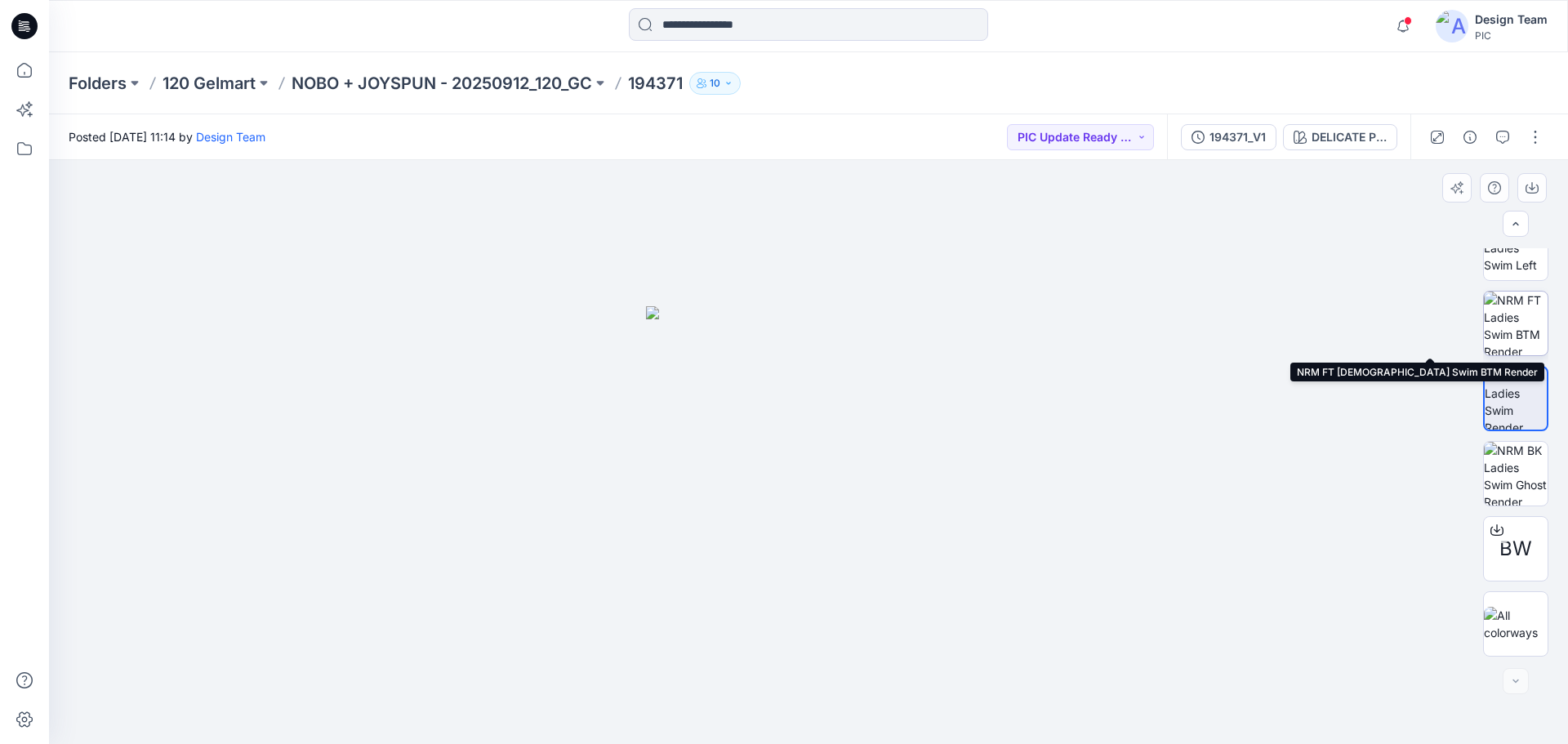
click at [1523, 318] on img at bounding box center [1516, 323] width 64 height 64
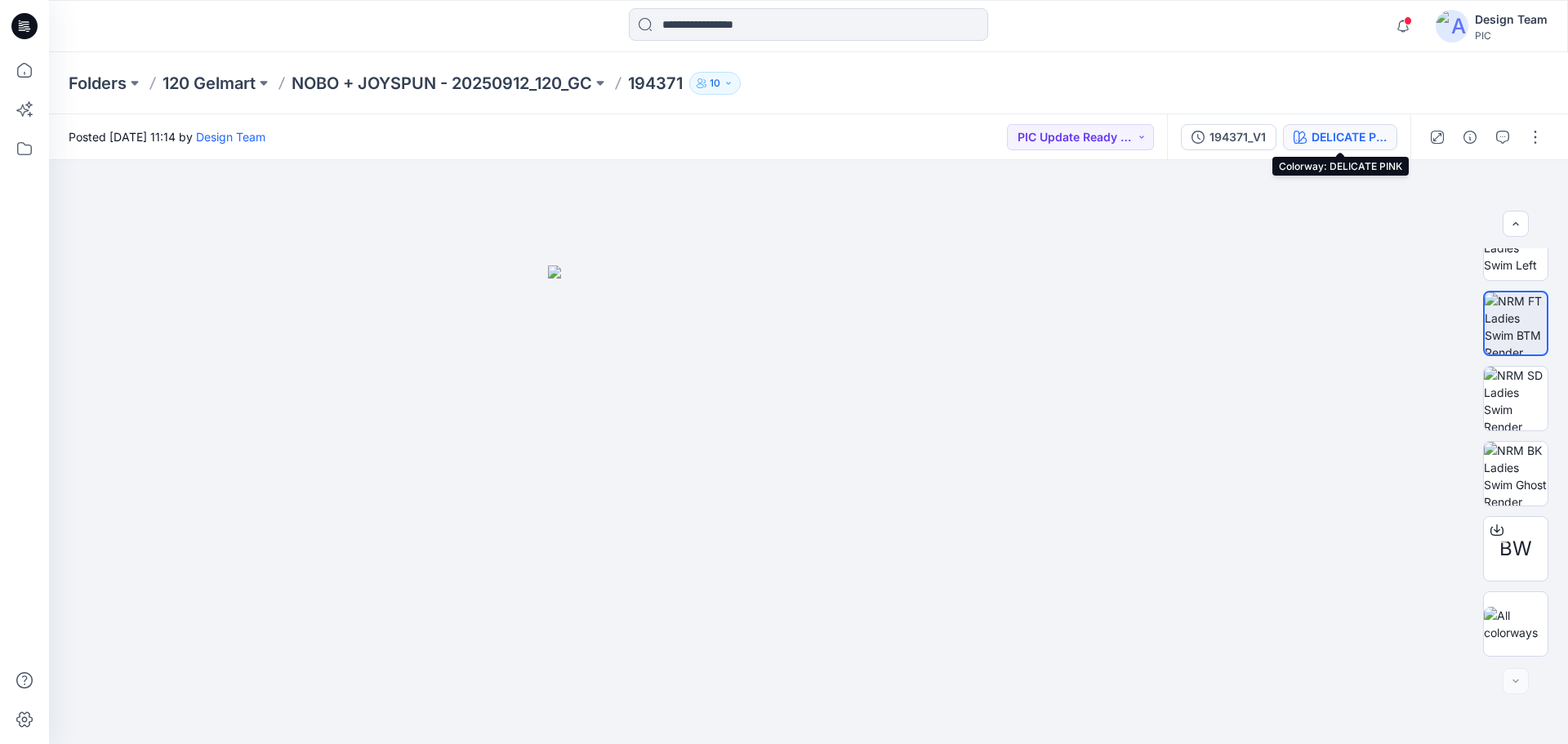
click at [1332, 137] on div "DELICATE PINK" at bounding box center [1349, 137] width 75 height 18
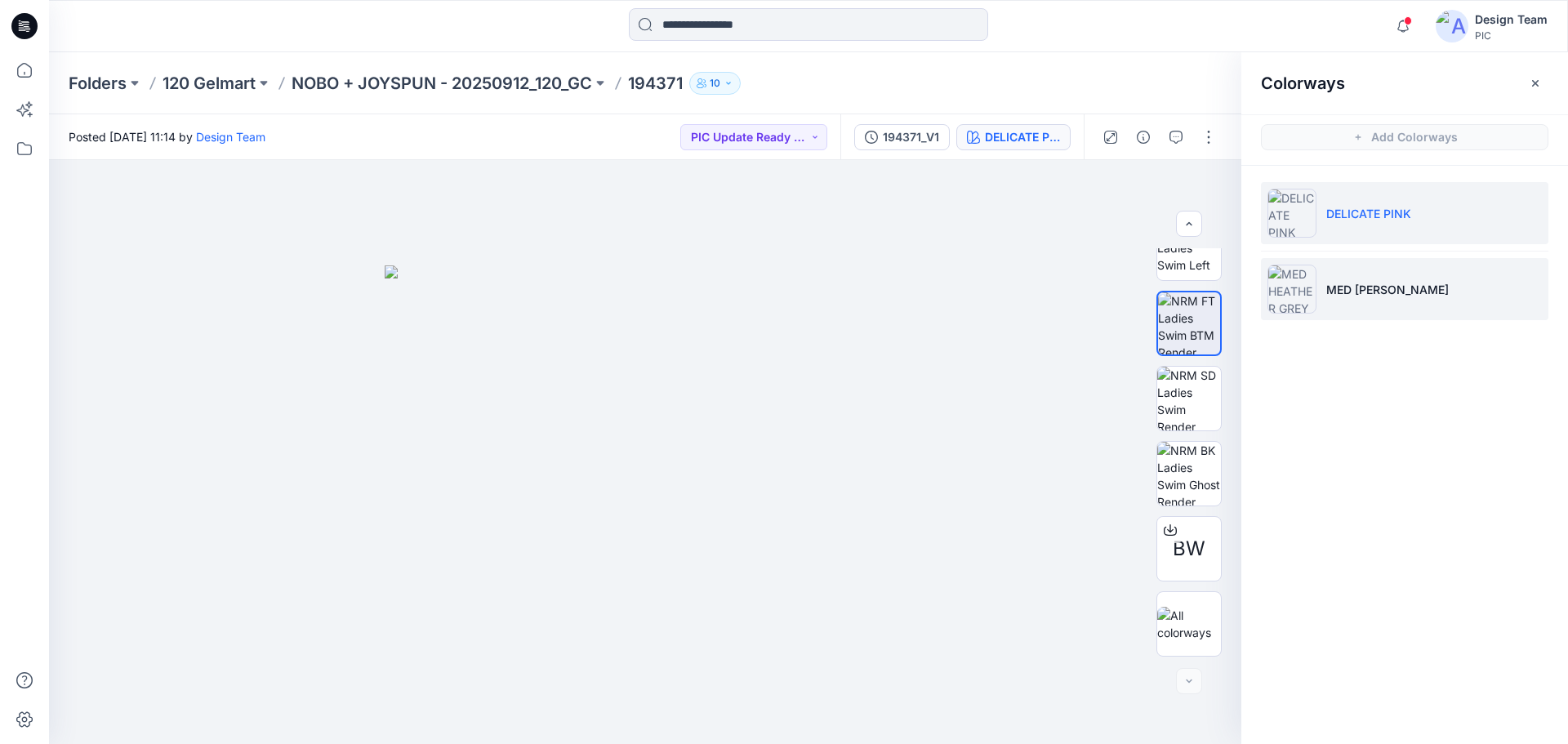
click at [1368, 293] on p "MED HEATHER GREY" at bounding box center [1388, 289] width 123 height 17
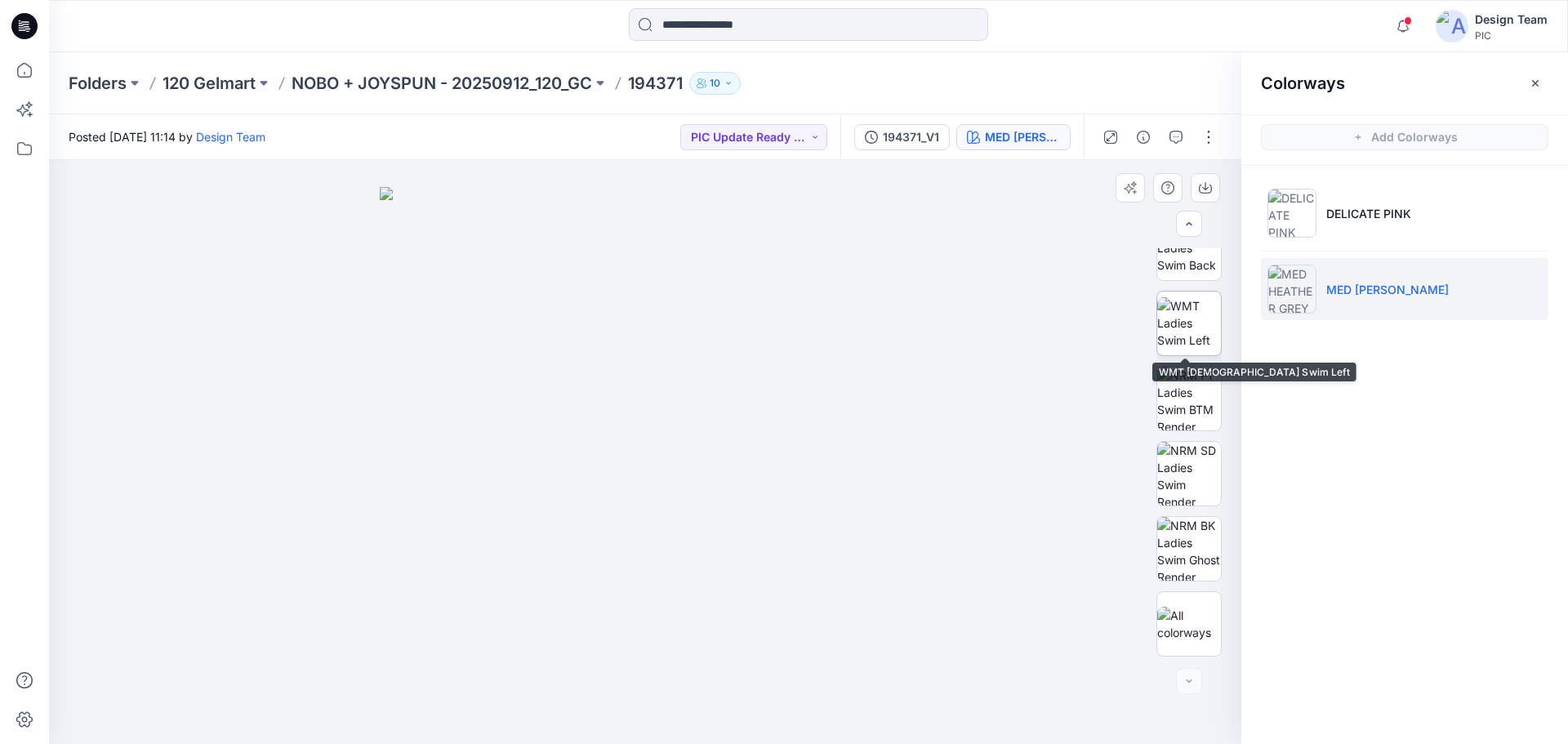
click at [1196, 314] on img at bounding box center [1189, 322] width 64 height 51
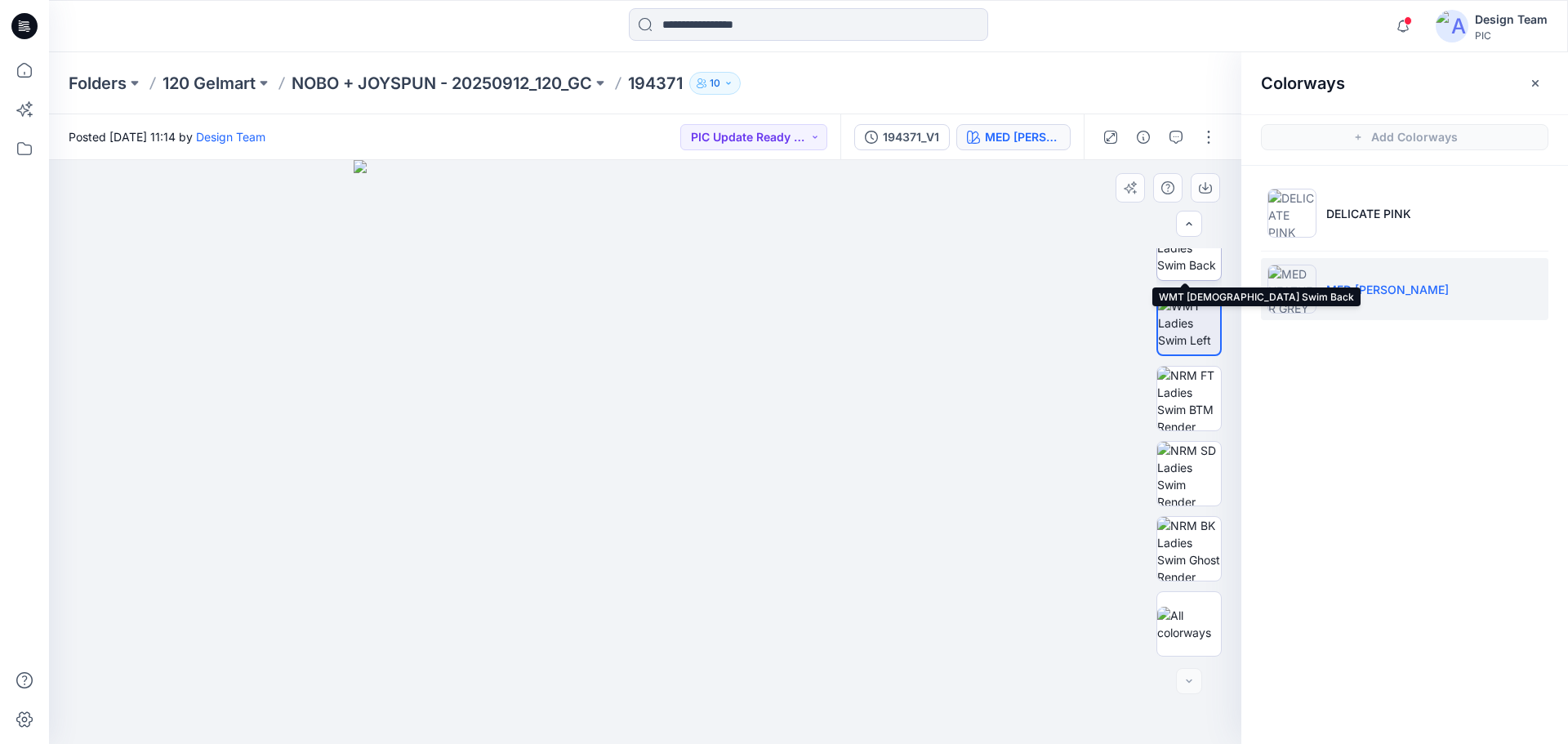
click at [1189, 271] on img at bounding box center [1189, 247] width 64 height 51
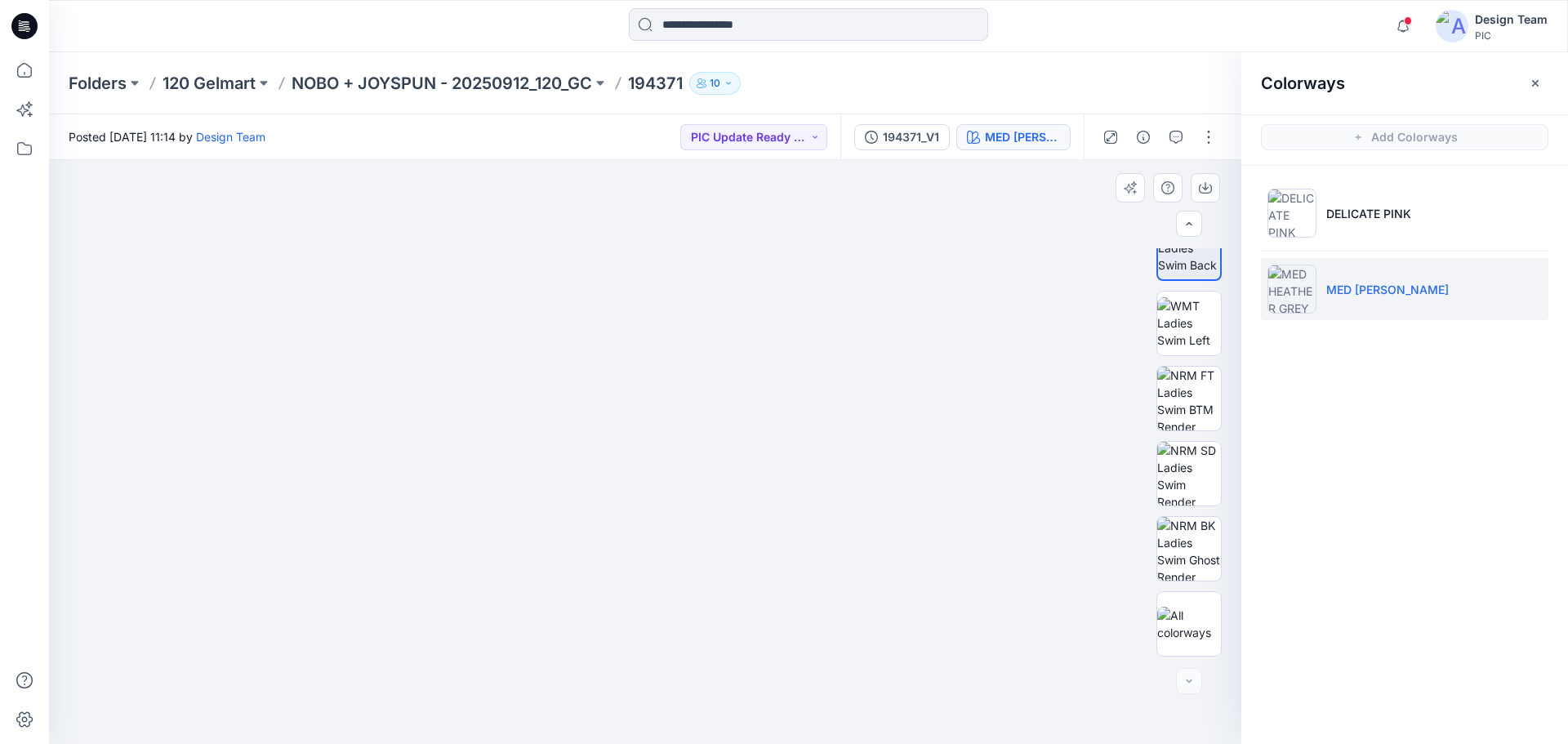
drag, startPoint x: 595, startPoint y: 671, endPoint x: 644, endPoint y: 381, distance: 294.1
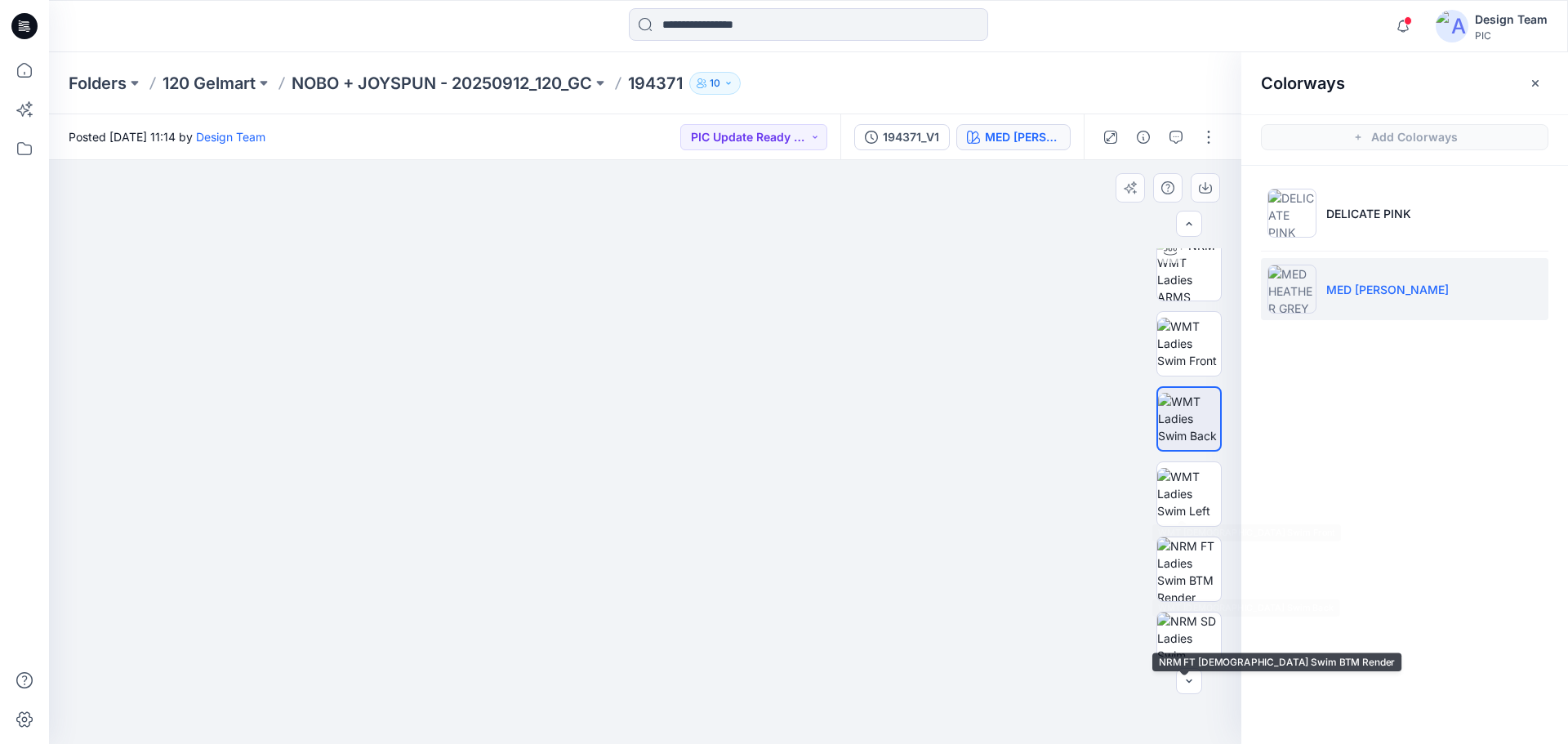
scroll to position [0, 0]
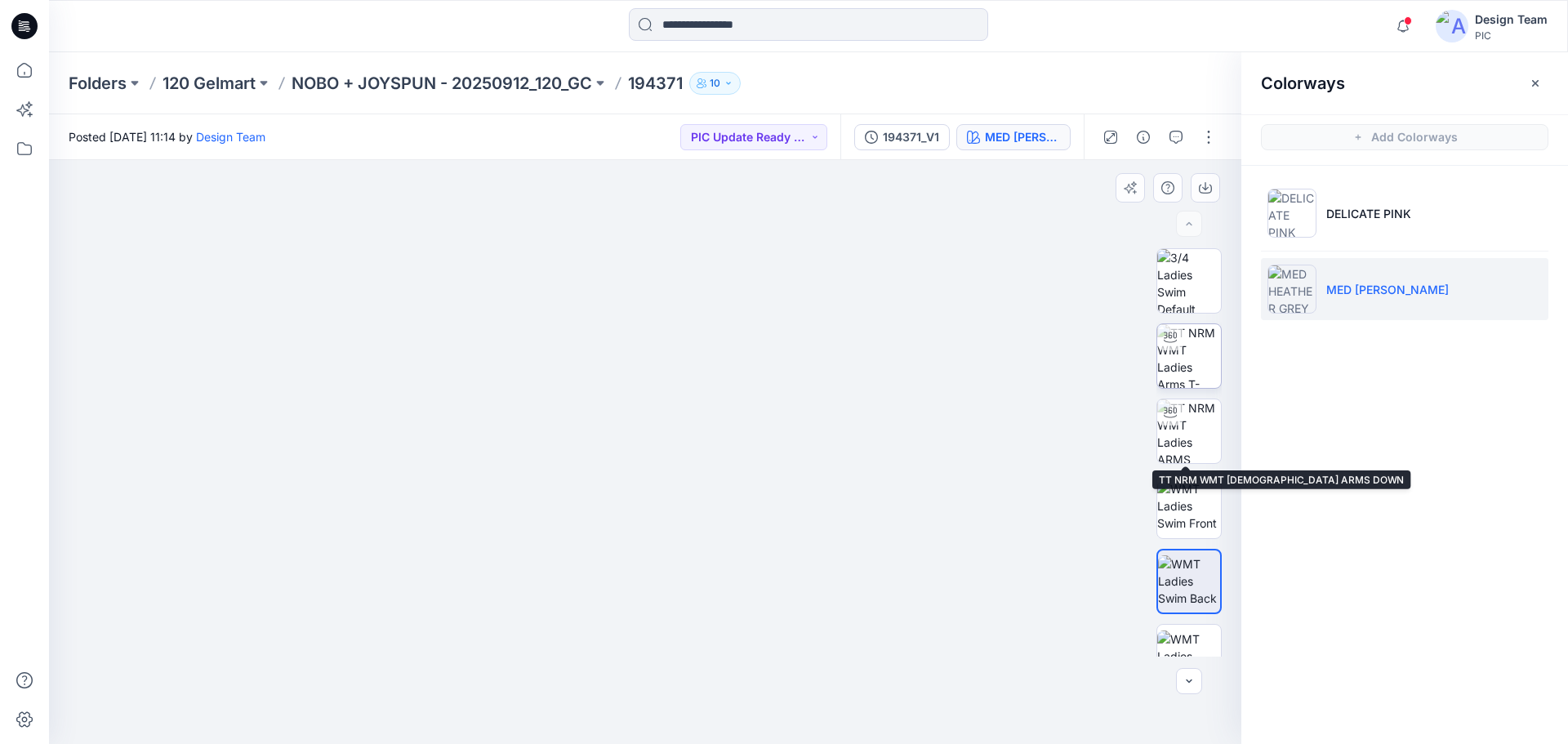
click at [1194, 353] on img at bounding box center [1189, 355] width 64 height 64
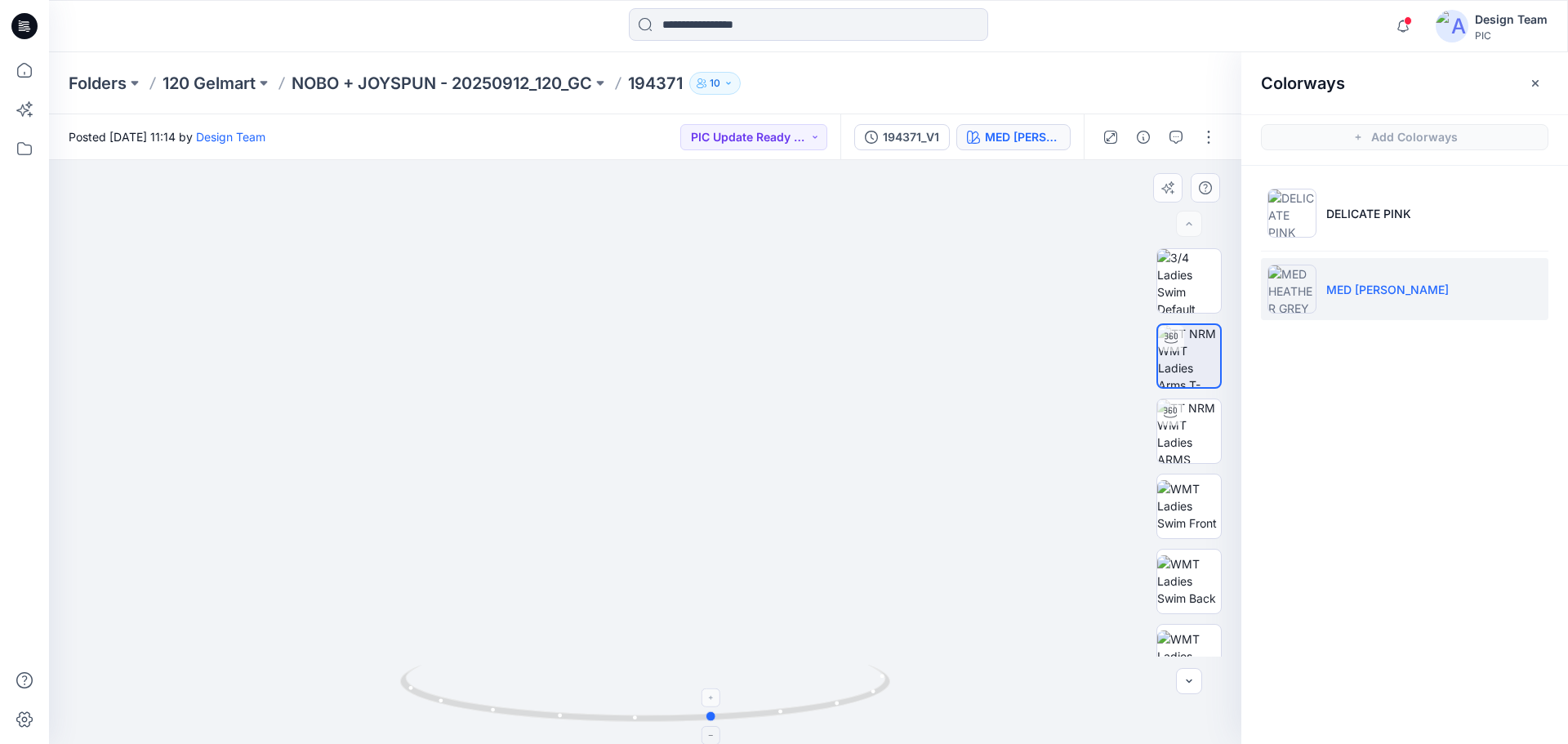
drag, startPoint x: 881, startPoint y: 693, endPoint x: 459, endPoint y: 672, distance: 422.5
click at [459, 672] on icon at bounding box center [648, 695] width 494 height 61
drag, startPoint x: 1370, startPoint y: 285, endPoint x: 1434, endPoint y: 296, distance: 64.9
click at [1434, 296] on p "MED HEATHER GREY" at bounding box center [1388, 289] width 123 height 17
click at [1414, 426] on div "Colorways Add Colorways DELICATE PINK MED HEATHER GREY" at bounding box center [1405, 398] width 327 height 692
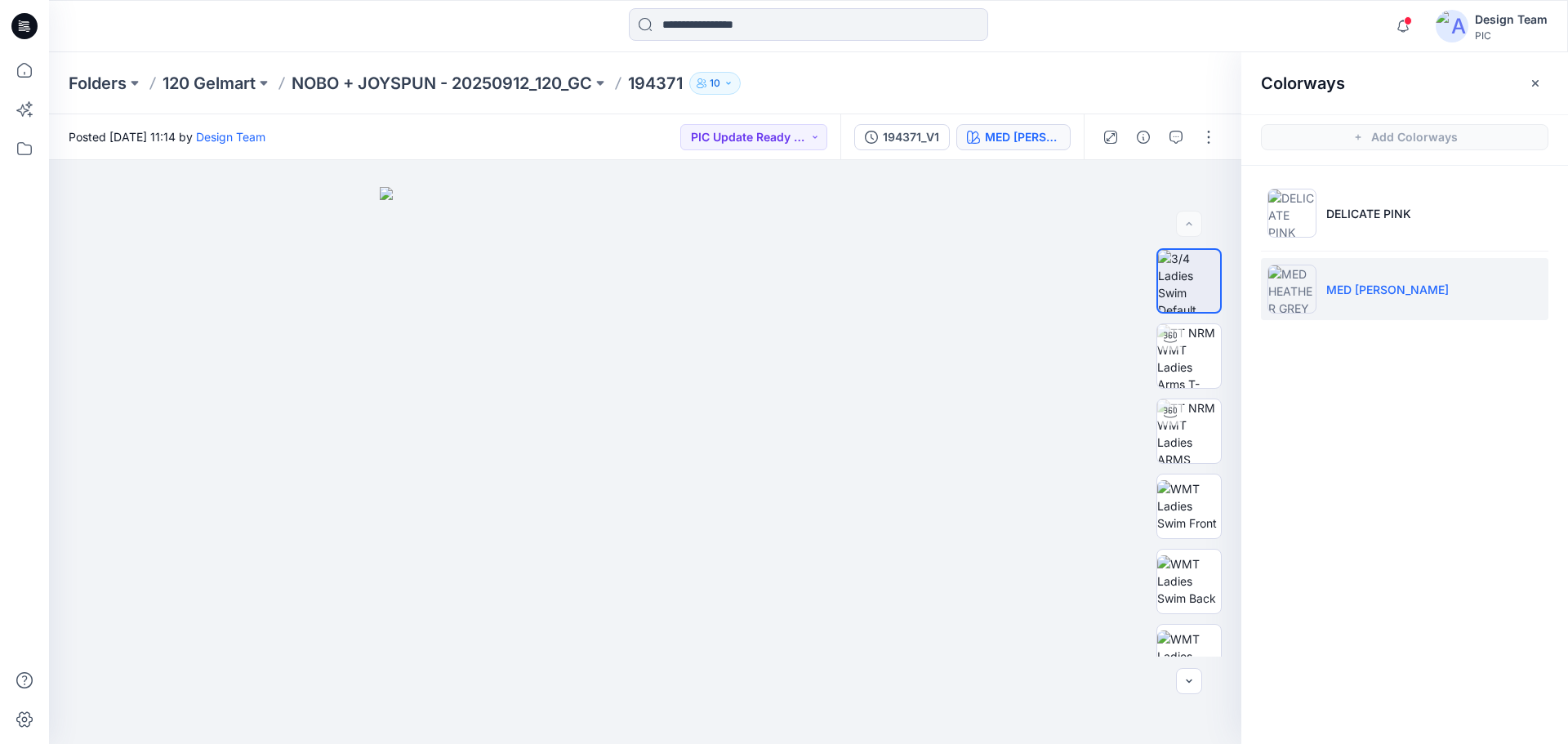
click at [1433, 382] on div "Colorways Add Colorways DELICATE PINK MED HEATHER GREY" at bounding box center [1405, 398] width 327 height 692
click at [1545, 76] on button "button" at bounding box center [1535, 83] width 26 height 26
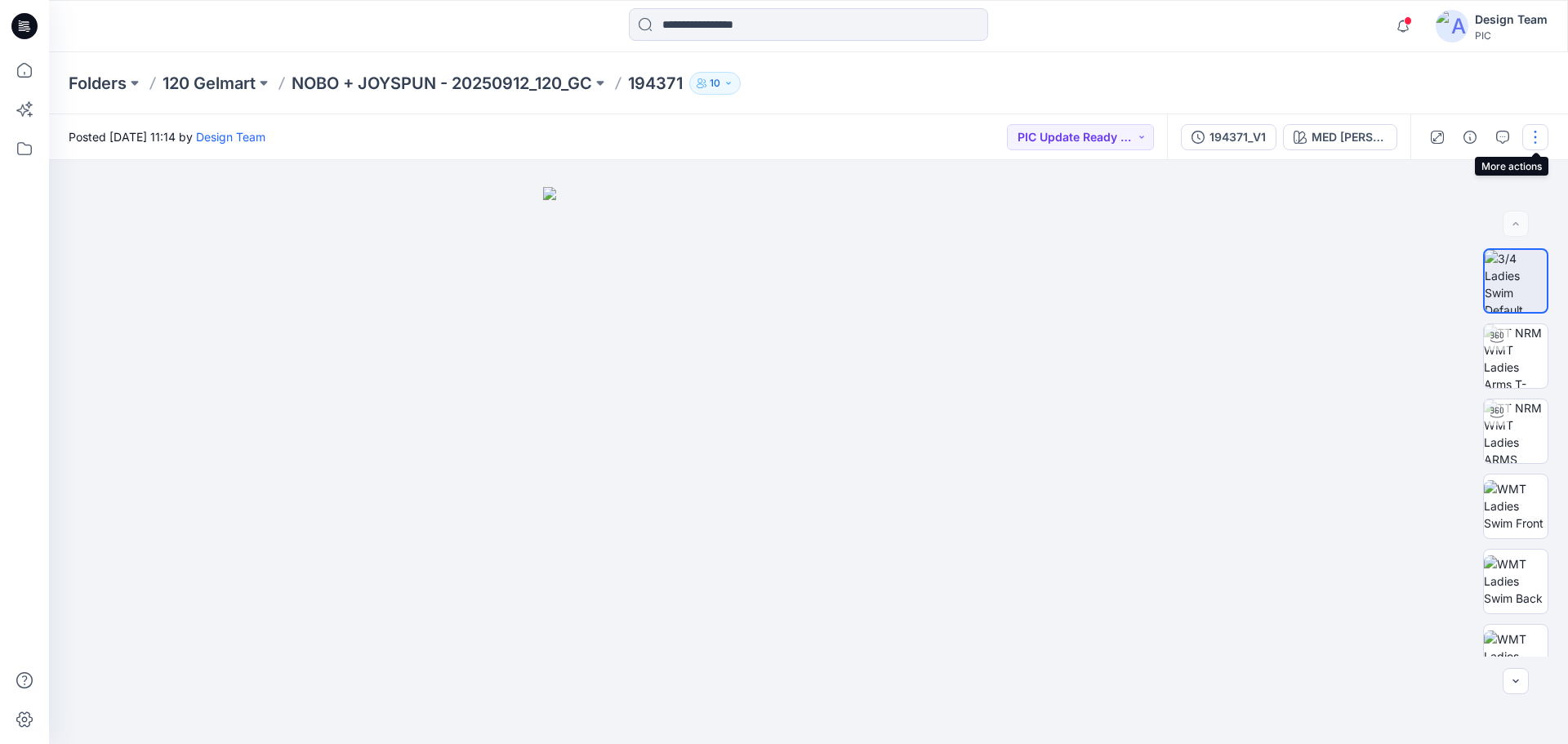
click at [1544, 129] on button "button" at bounding box center [1535, 137] width 26 height 26
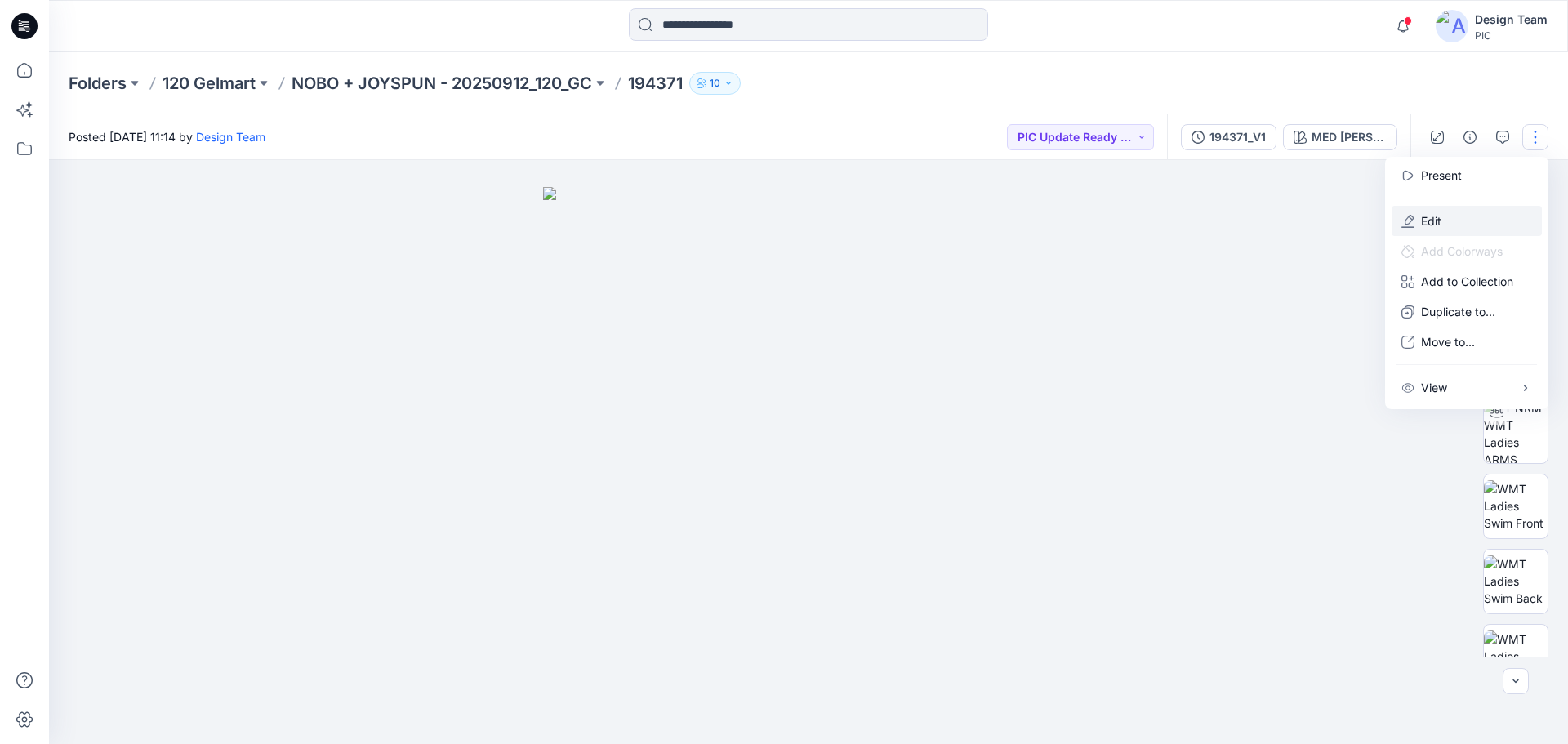
click at [1436, 215] on p "Edit" at bounding box center [1431, 220] width 21 height 17
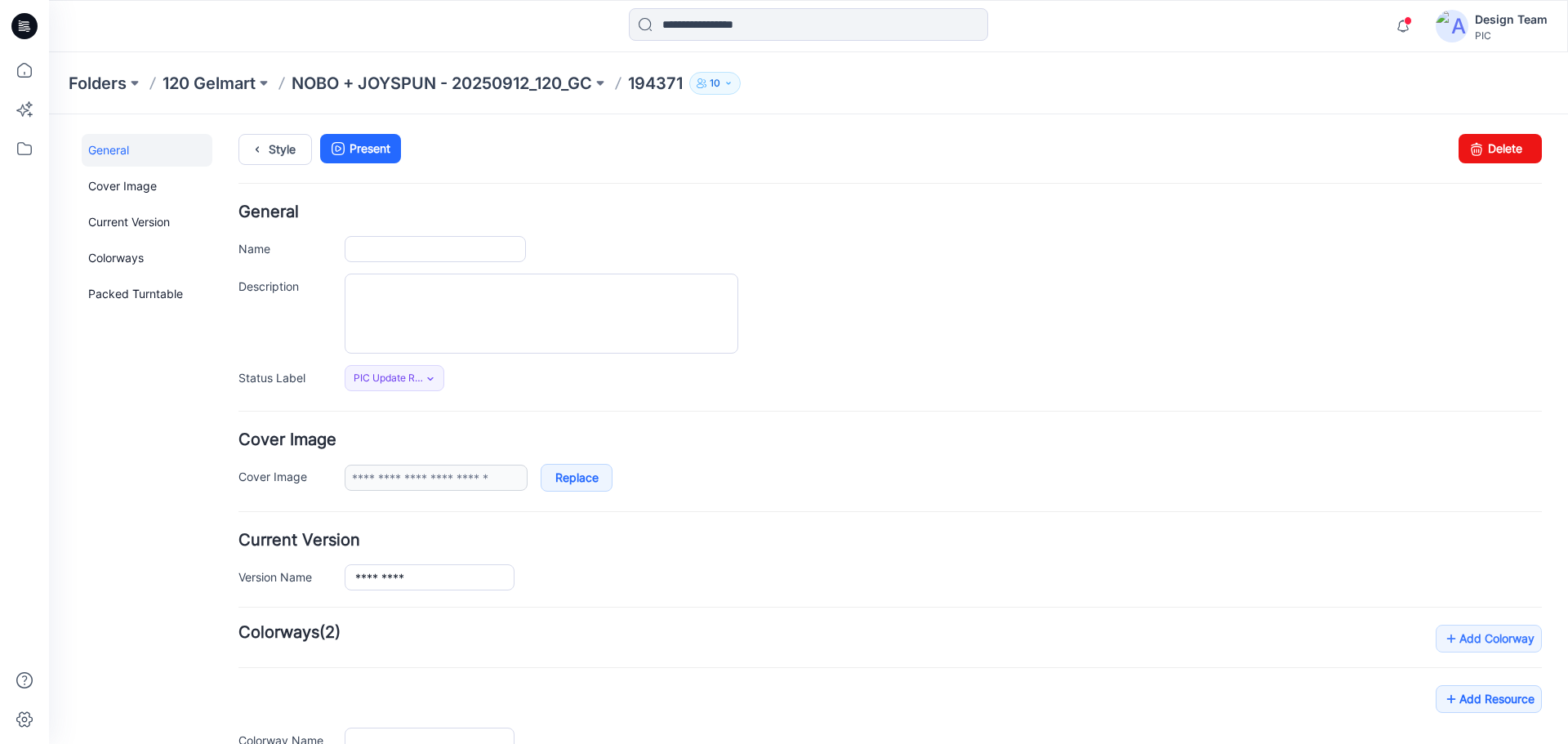
type input "******"
type input "**********"
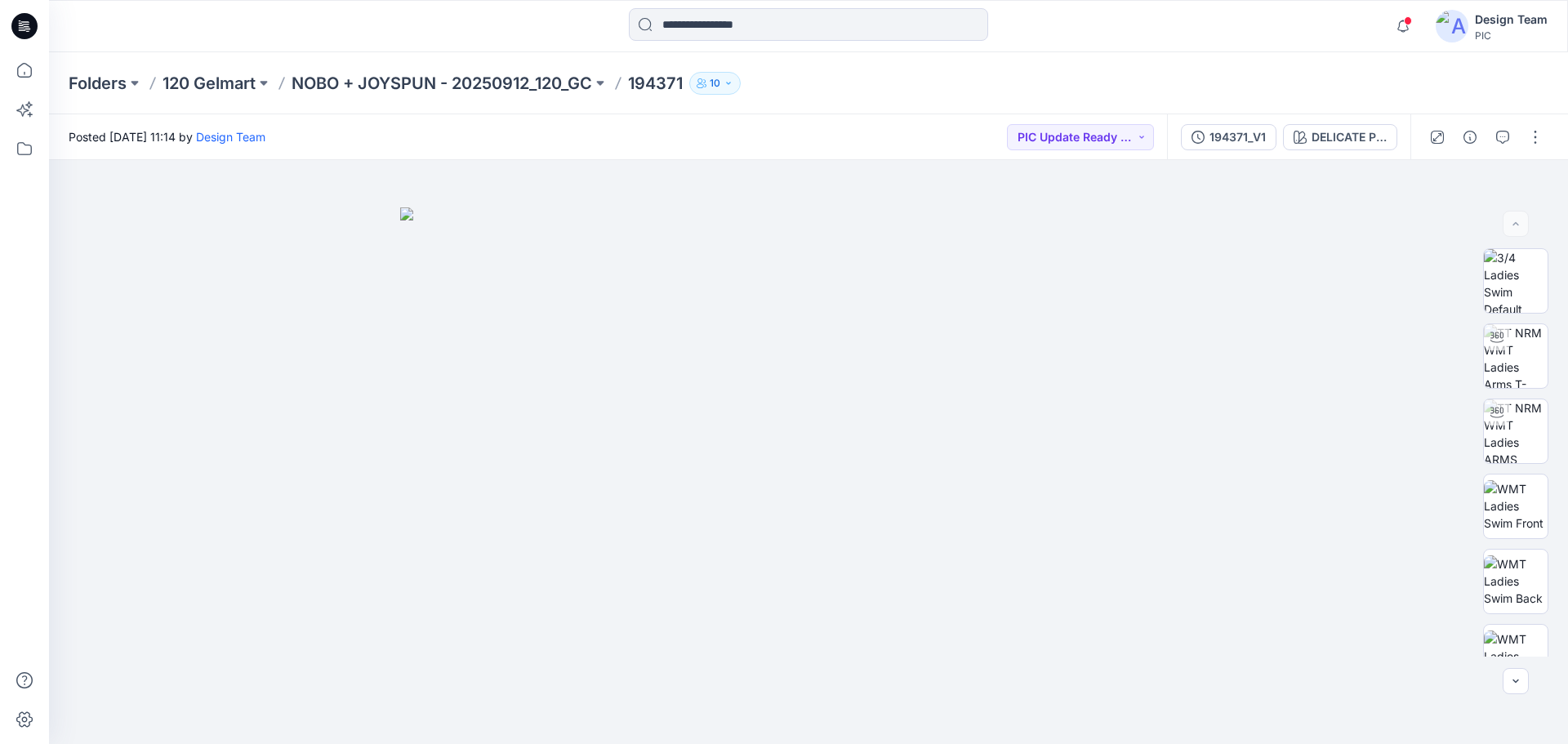
click at [491, 83] on p "NOBO + JOYSPUN - 20250912_120_GC" at bounding box center [441, 83] width 300 height 23
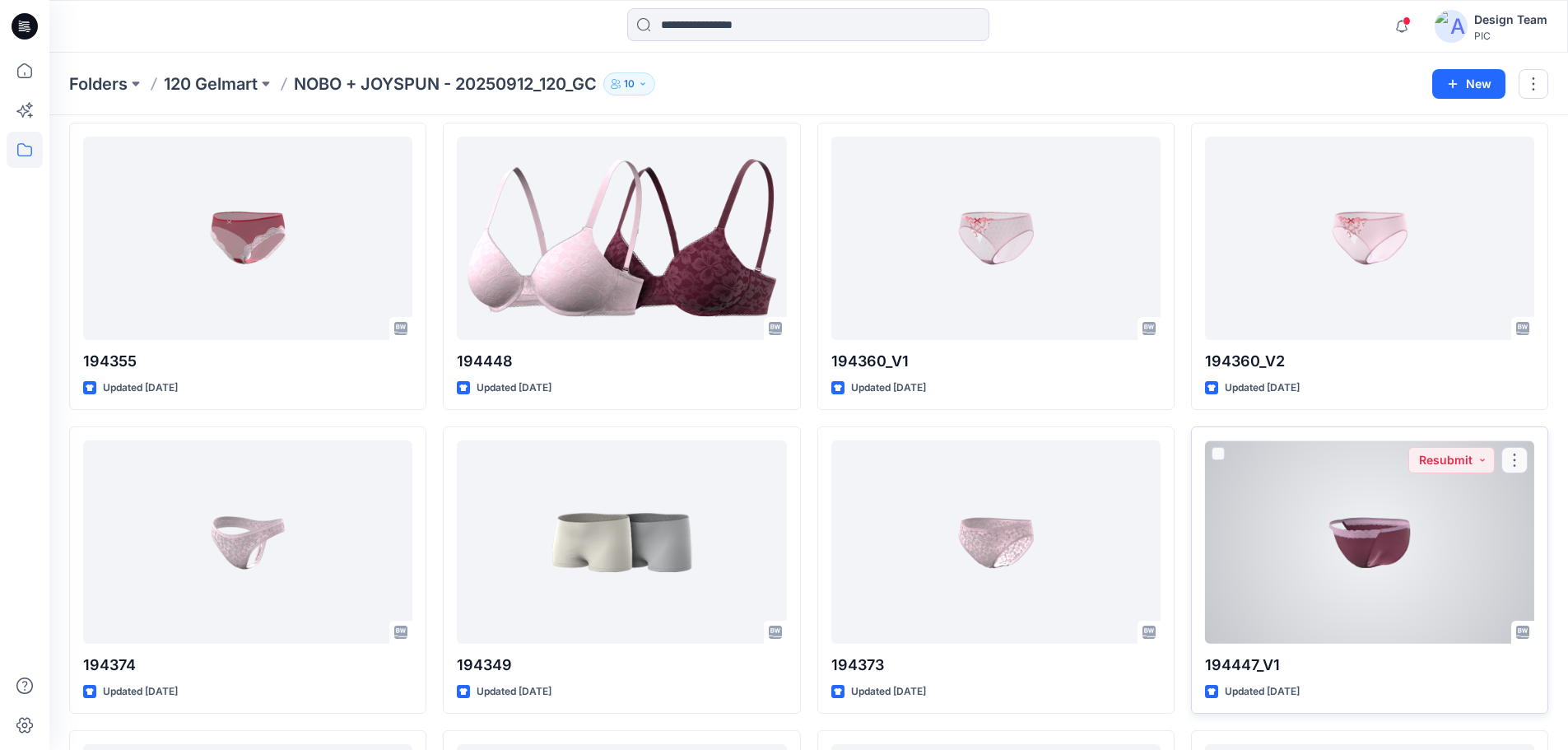
scroll to position [3459, 0]
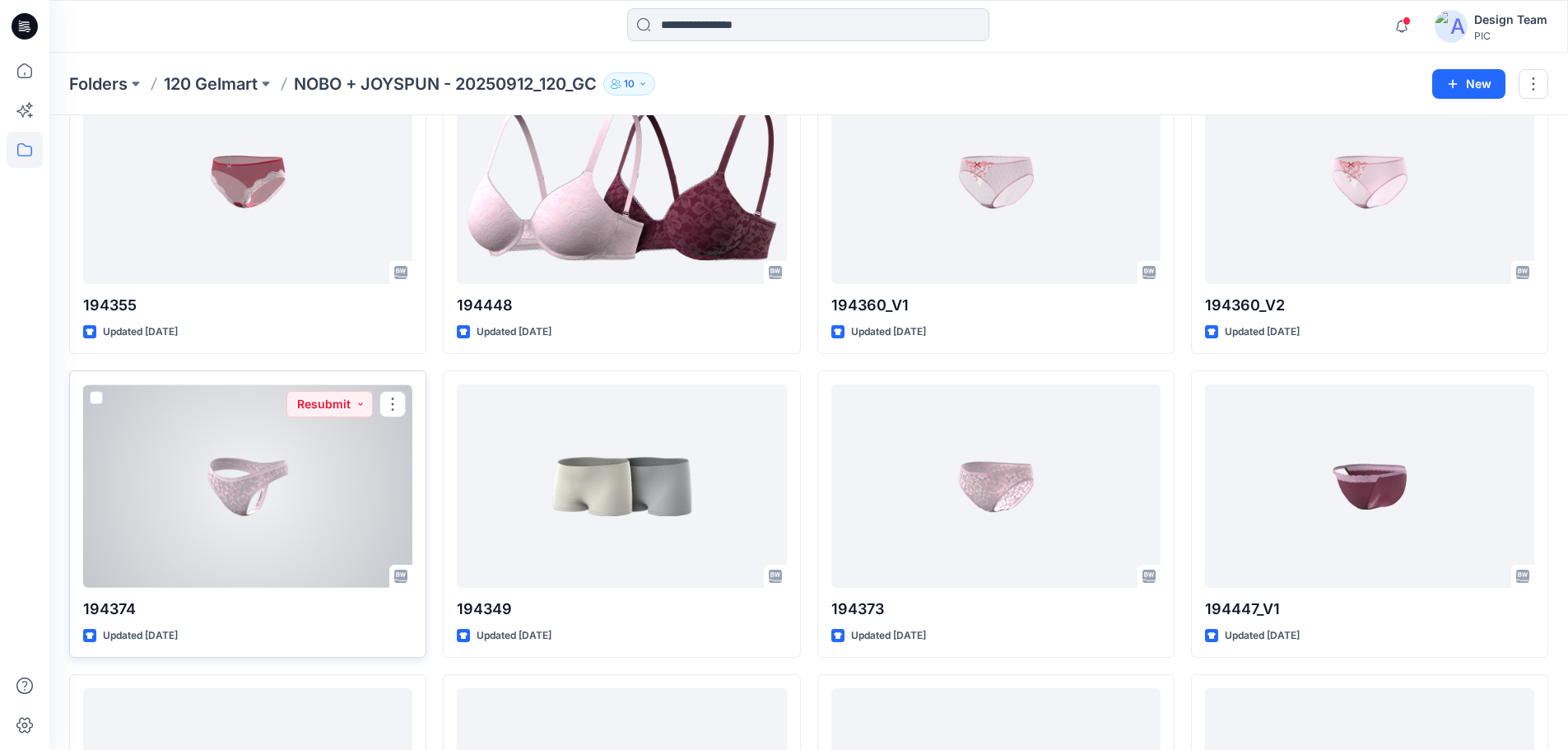
click at [205, 494] on div at bounding box center [247, 486] width 329 height 204
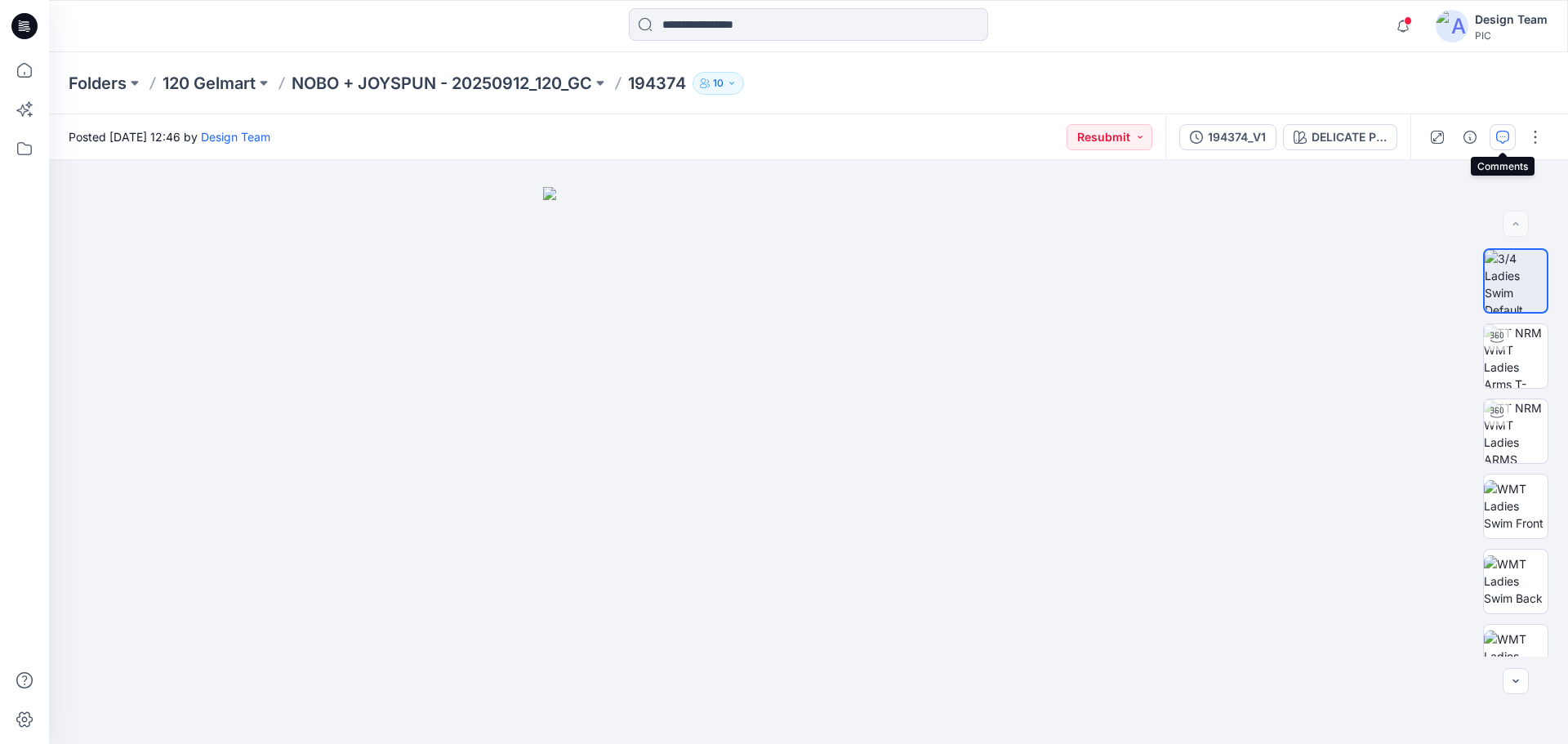
click at [1502, 143] on button "button" at bounding box center [1502, 137] width 26 height 26
